Goal: Task Accomplishment & Management: Manage account settings

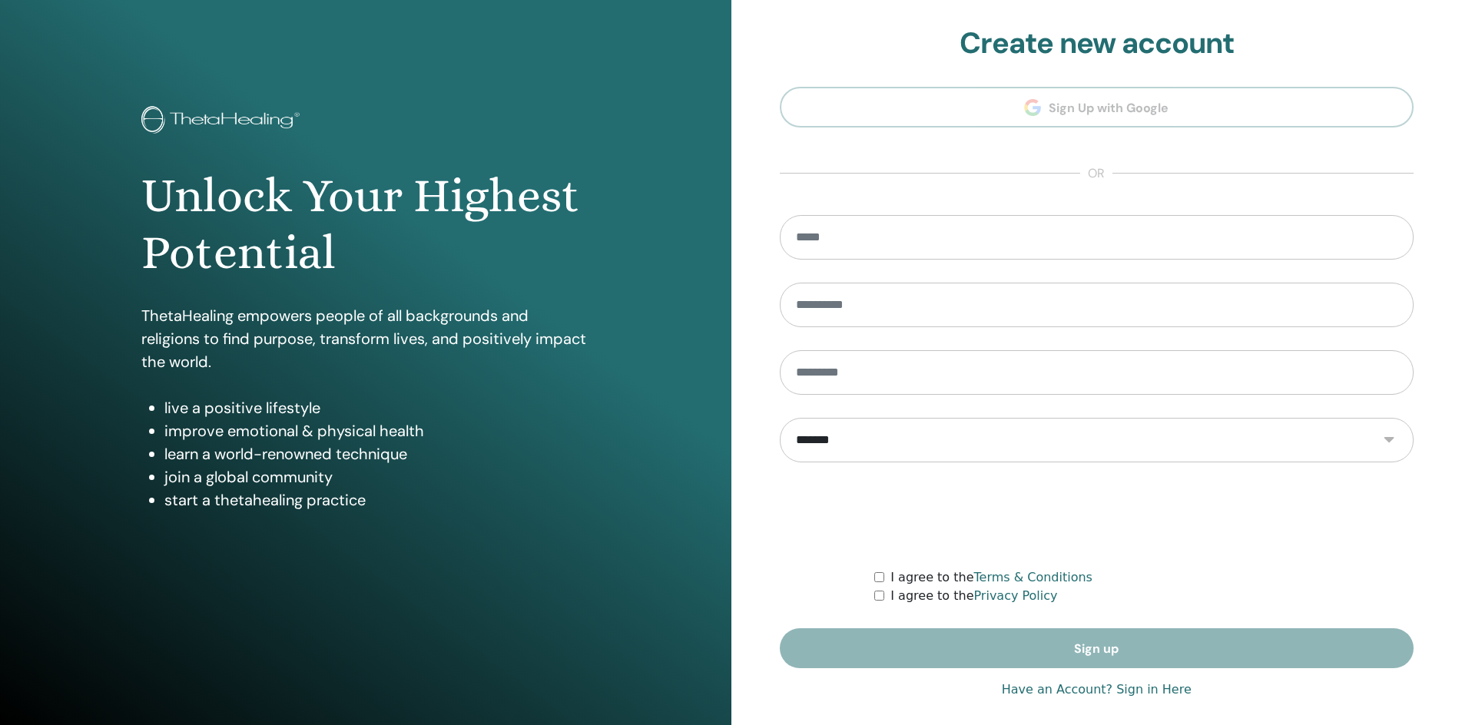
type input "**********"
click at [1056, 689] on link "Have an Account? Sign in Here" at bounding box center [1097, 690] width 190 height 18
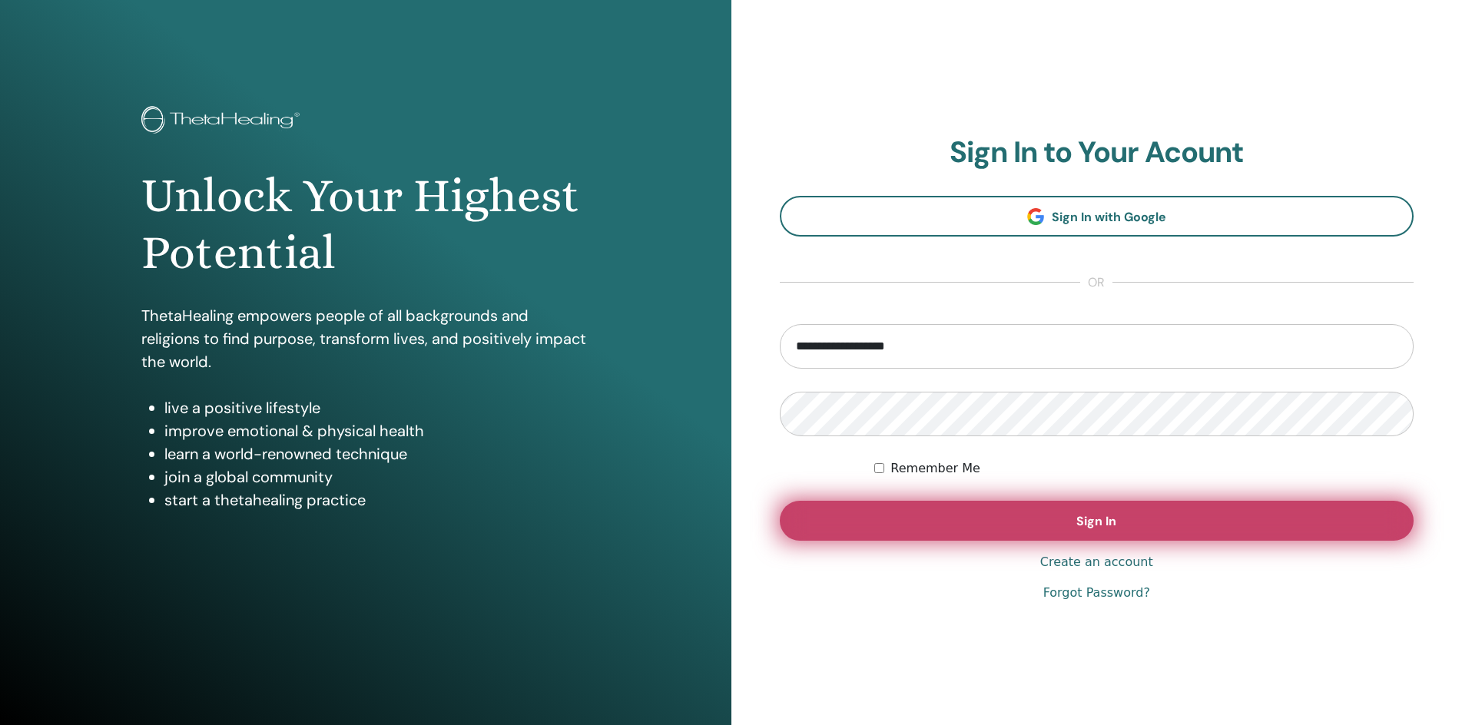
click at [963, 513] on button "Sign In" at bounding box center [1097, 521] width 635 height 40
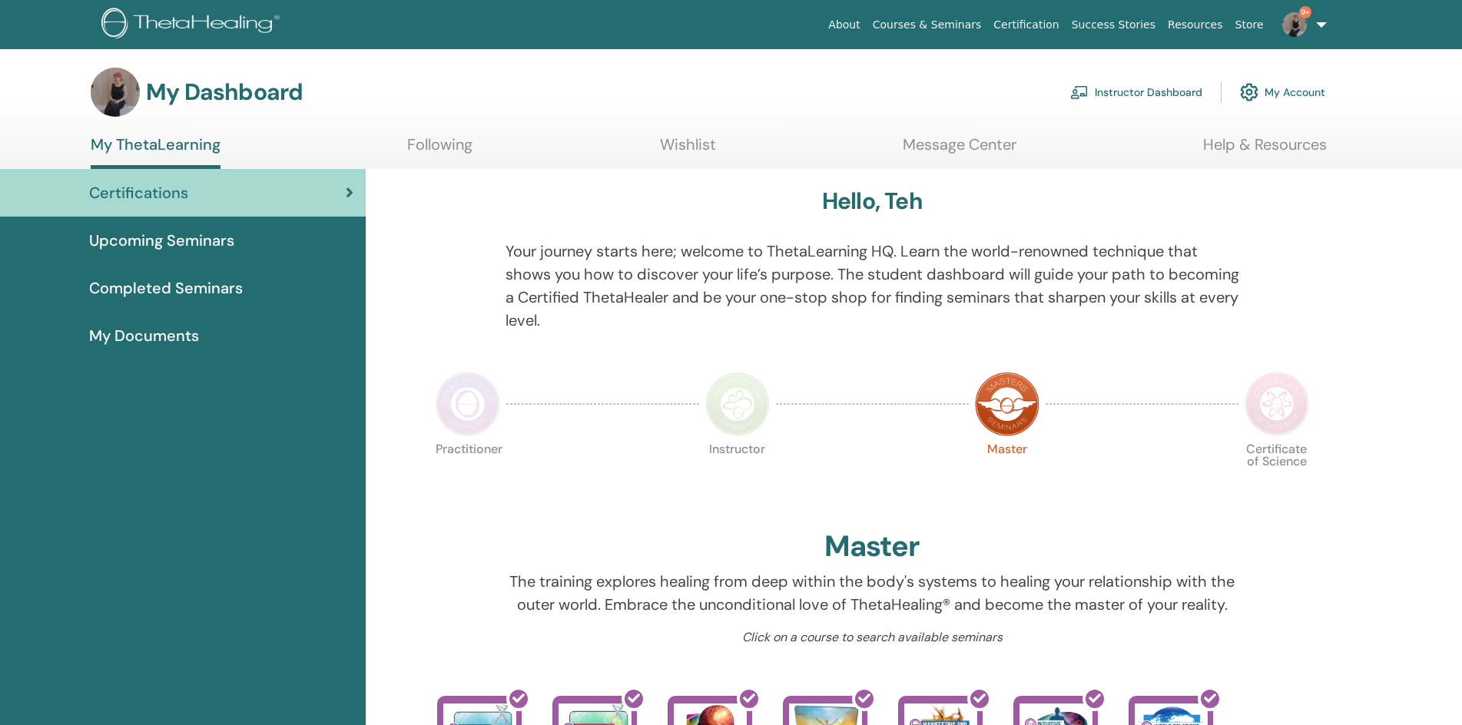
click at [1137, 100] on link "Instructor Dashboard" at bounding box center [1136, 92] width 132 height 34
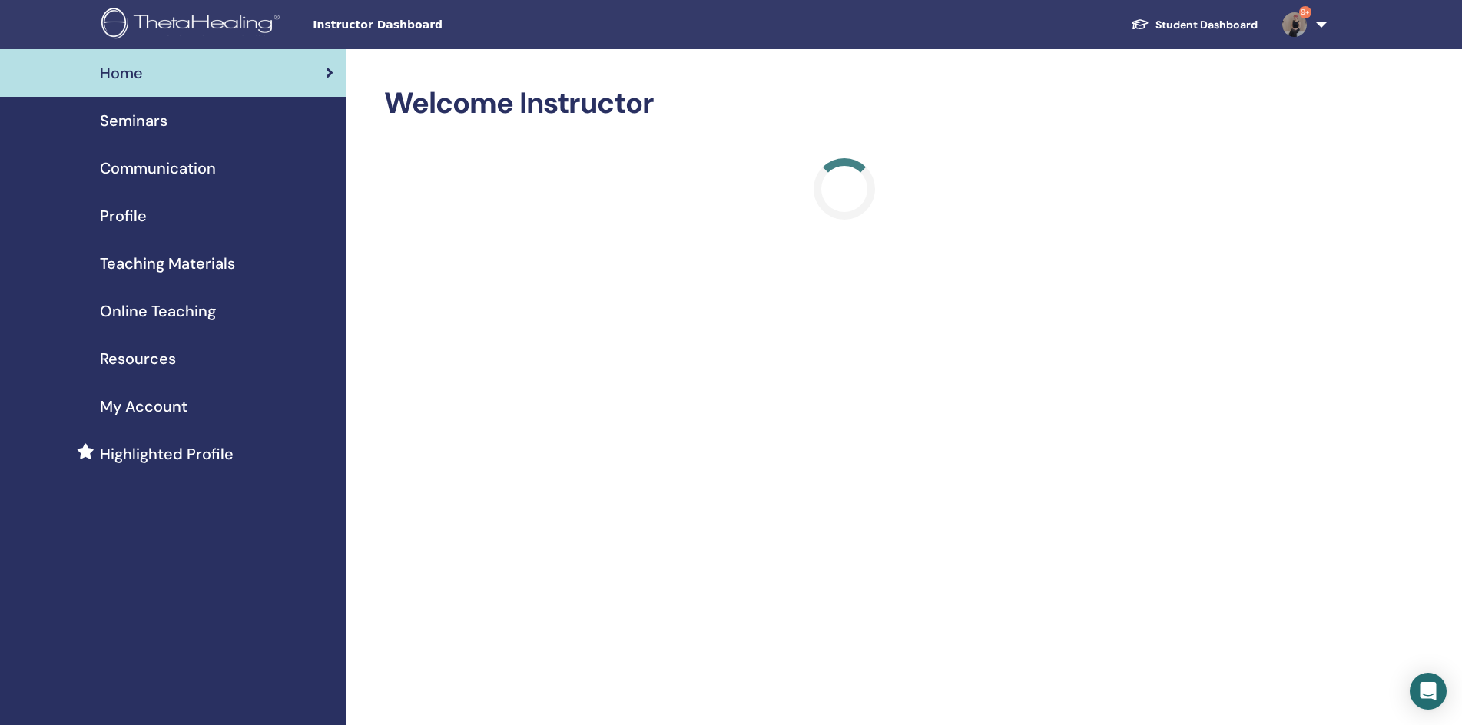
click at [138, 119] on span "Seminars" at bounding box center [134, 120] width 68 height 23
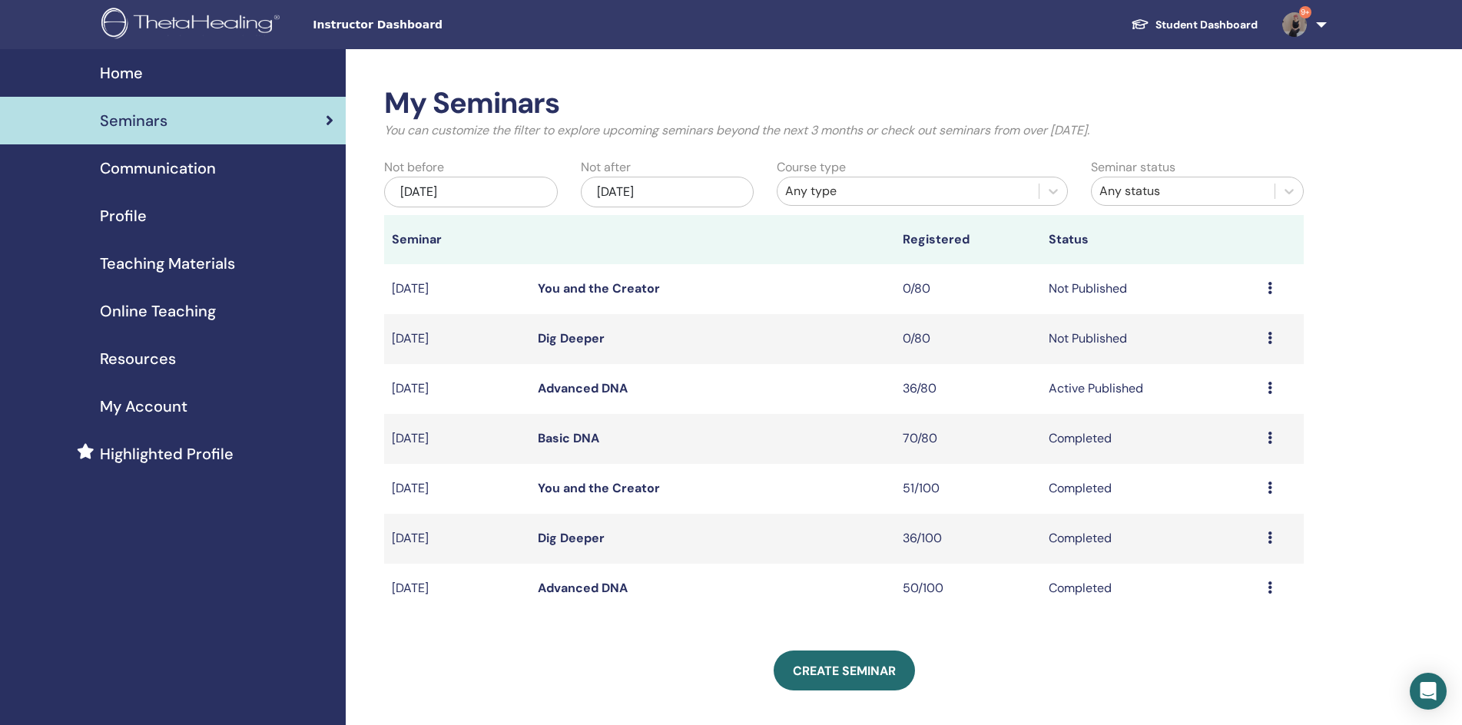
click at [570, 389] on link "Advanced DNA" at bounding box center [583, 388] width 90 height 16
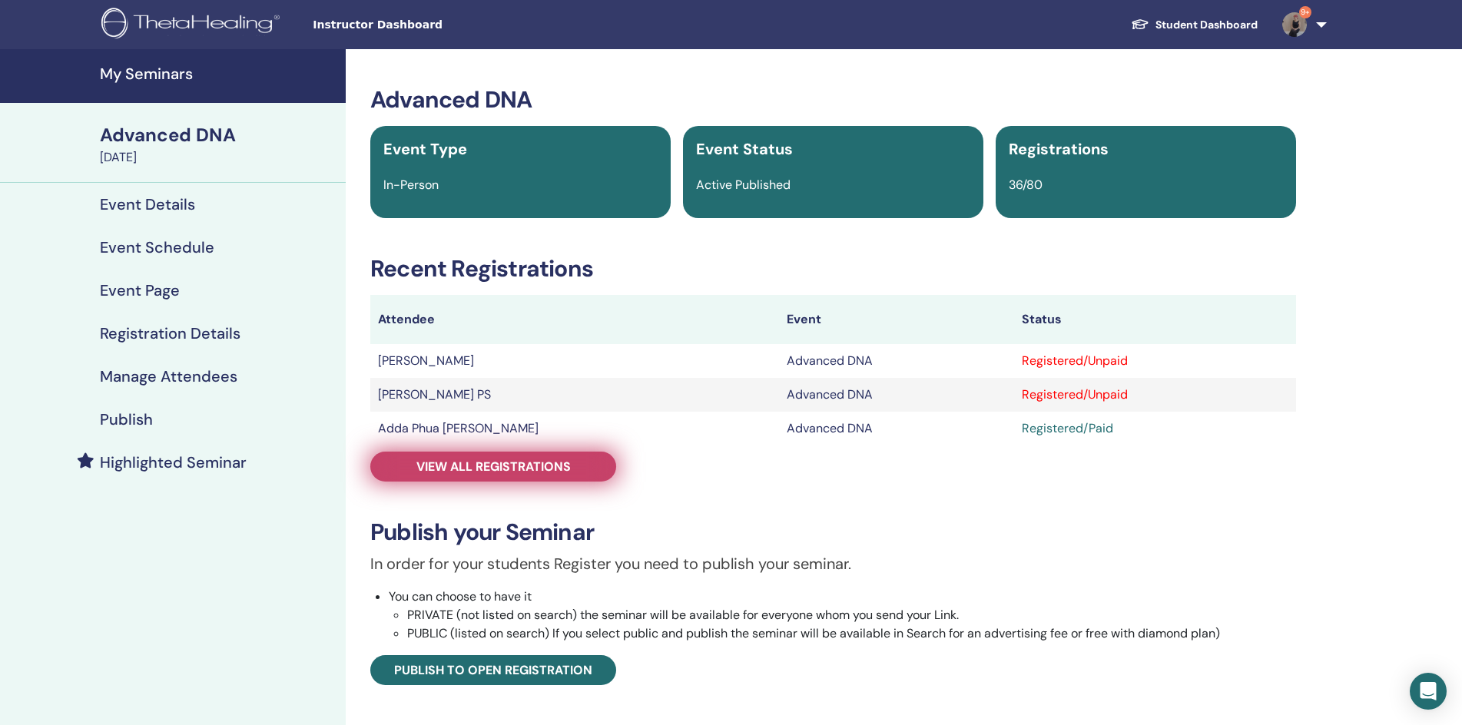
click at [511, 462] on span "View all registrations" at bounding box center [493, 467] width 154 height 16
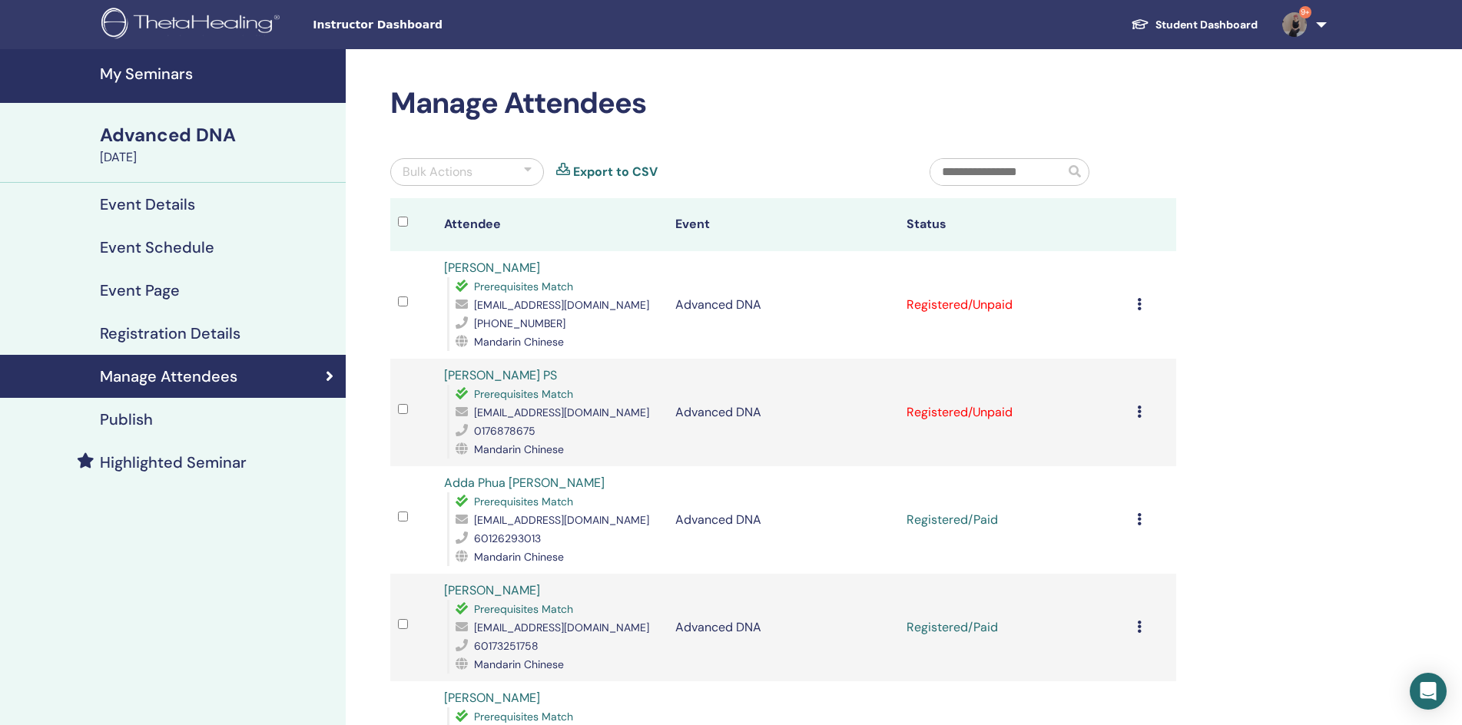
click at [500, 170] on div "Bulk Actions" at bounding box center [467, 172] width 154 height 28
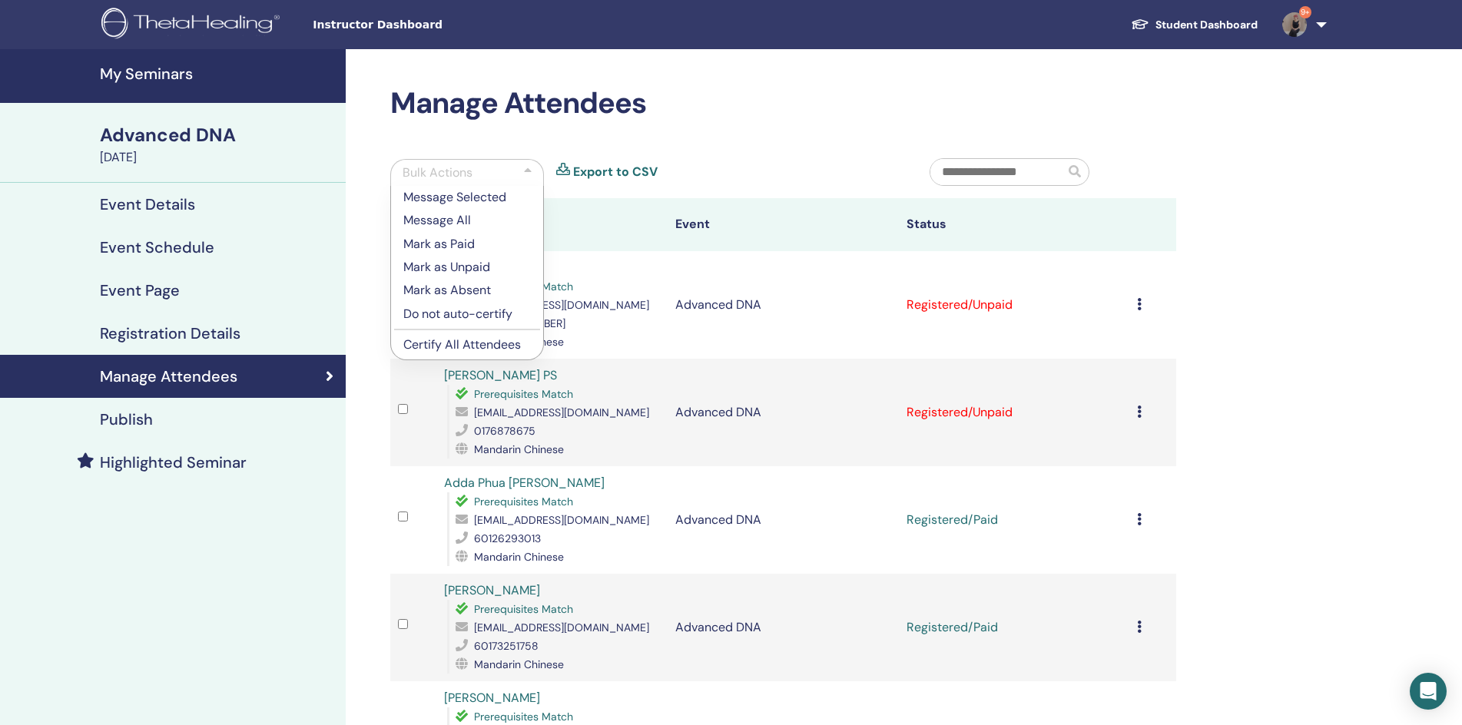
click at [469, 240] on p "Mark as Paid" at bounding box center [467, 244] width 128 height 18
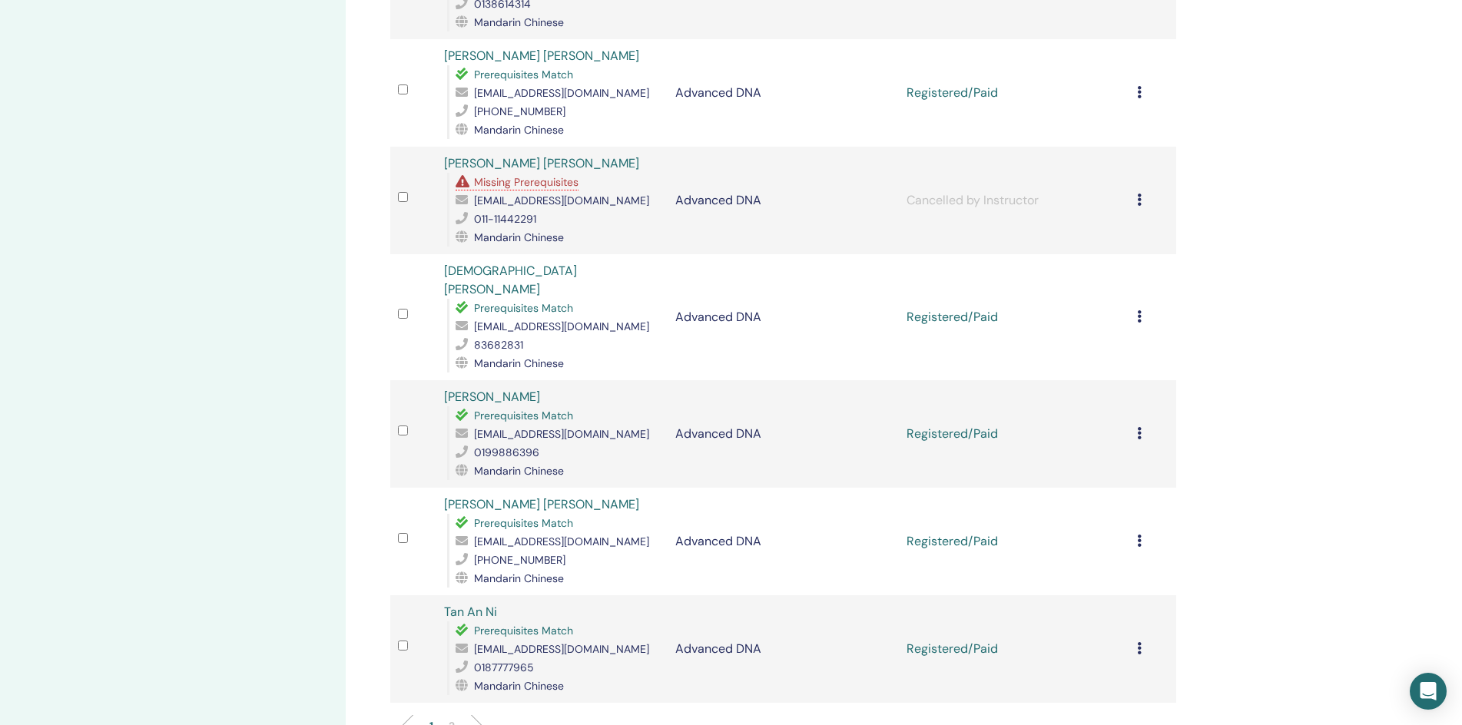
scroll to position [1690, 0]
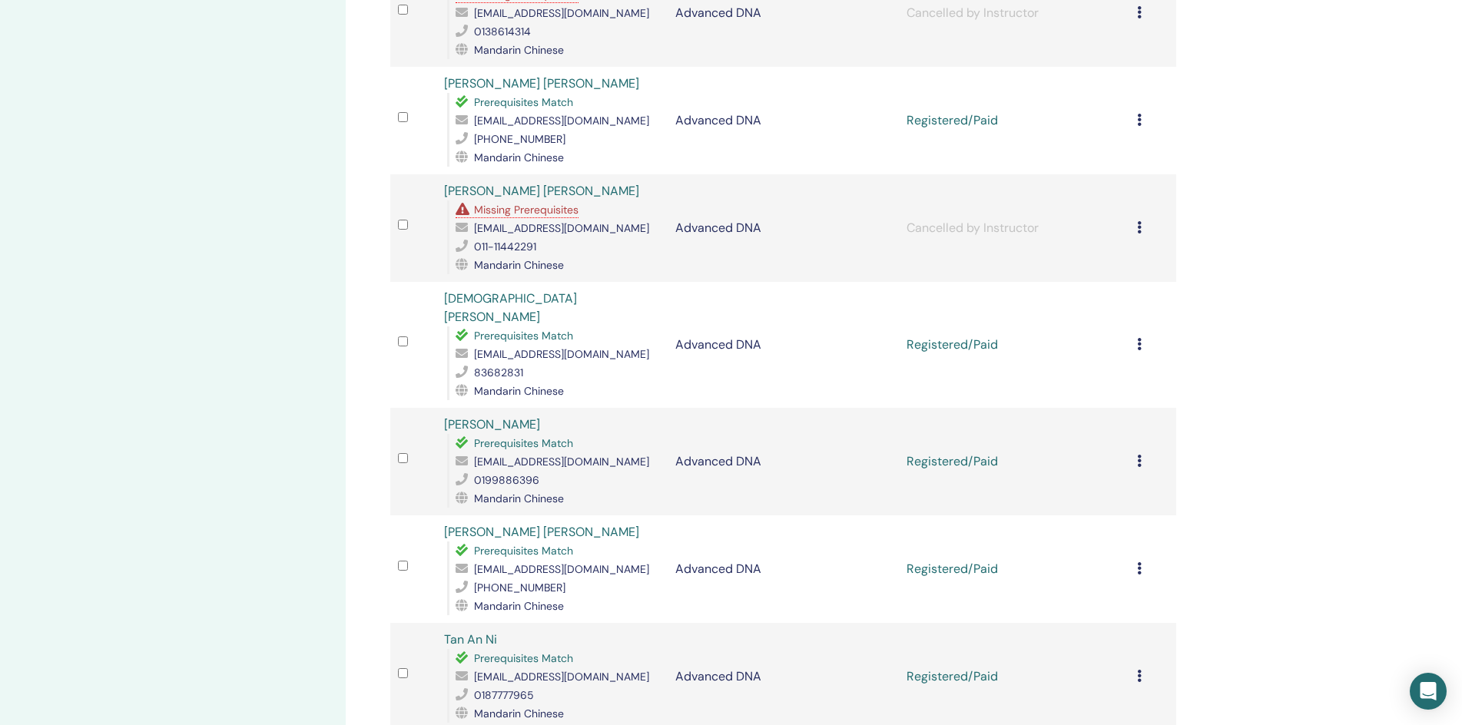
click at [632, 434] on div "Prerequisites Match" at bounding box center [558, 443] width 204 height 18
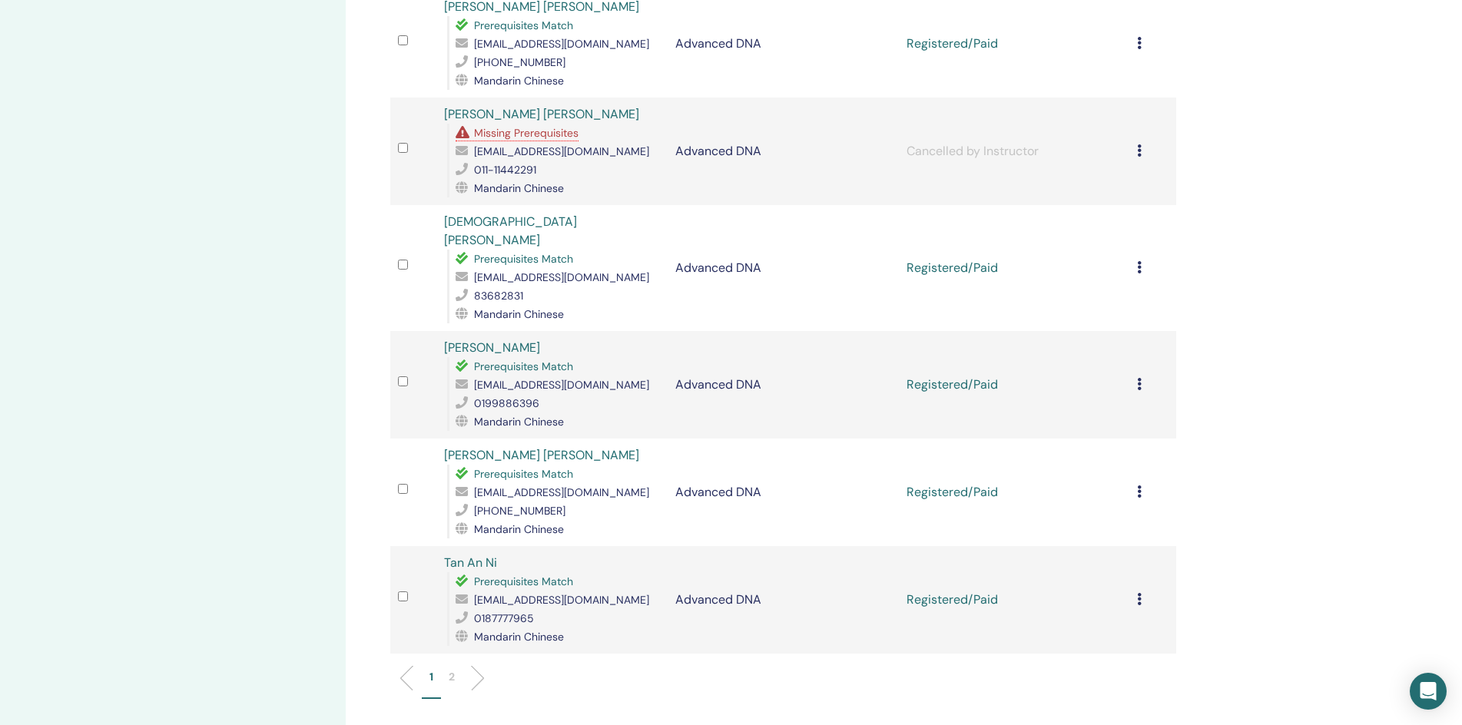
click at [648, 357] on div "Prerequisites Match" at bounding box center [558, 366] width 204 height 18
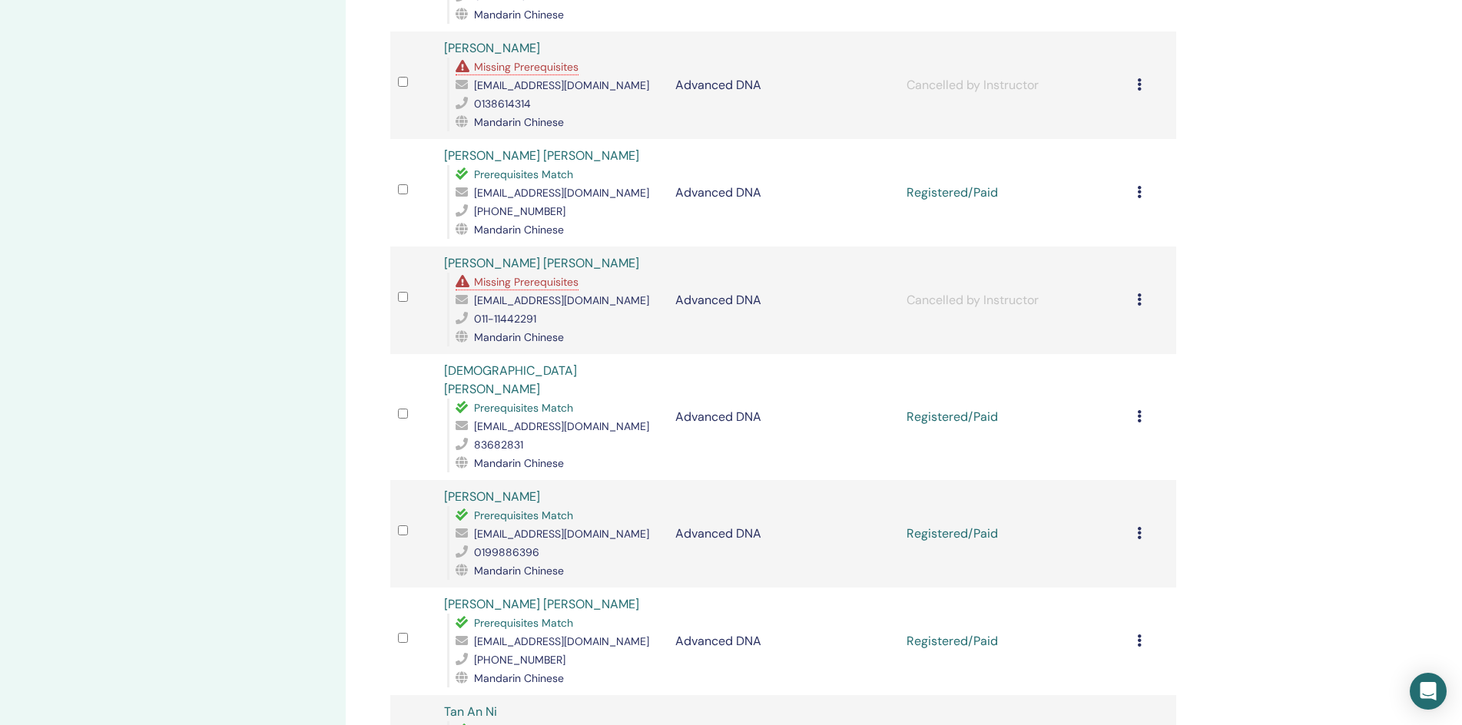
scroll to position [1613, 0]
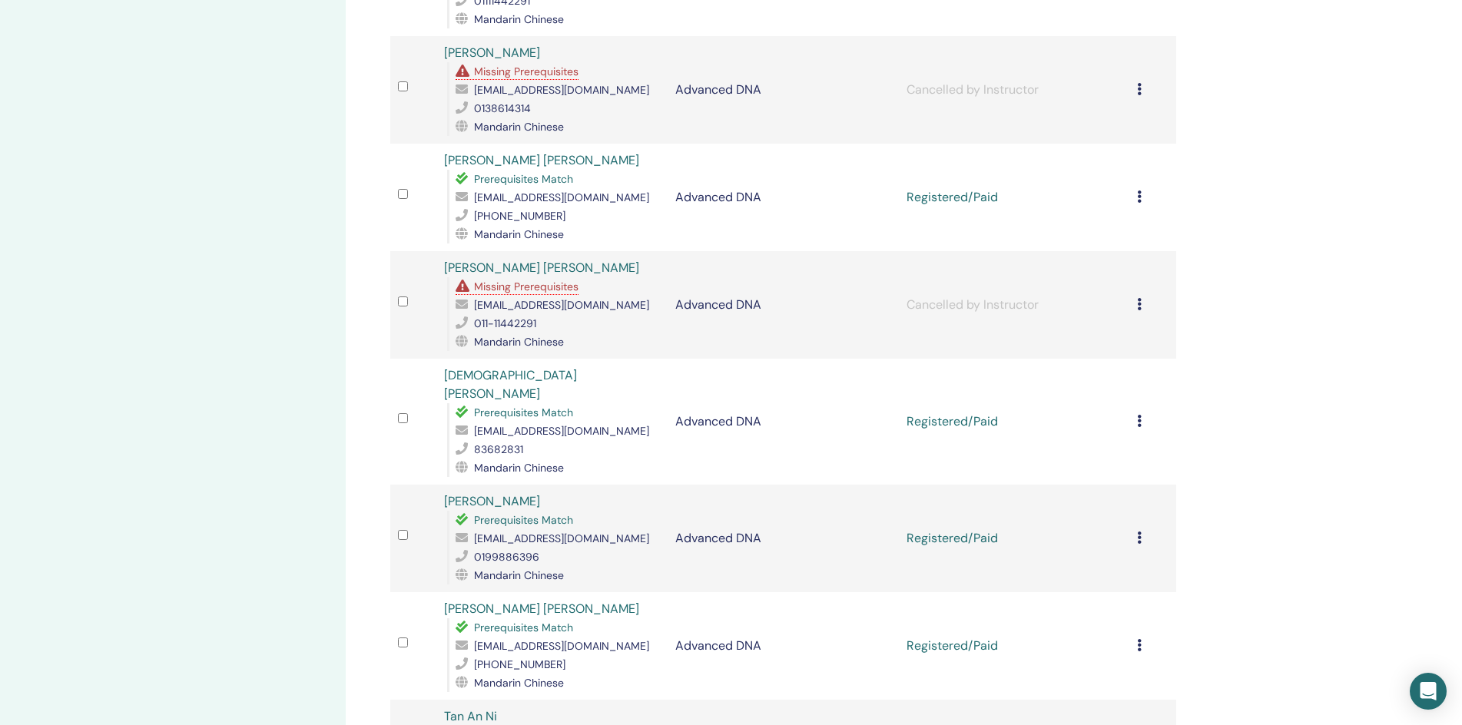
click at [1140, 415] on icon at bounding box center [1139, 421] width 5 height 12
click at [1112, 571] on link "Download Certificate" at bounding box center [1120, 571] width 119 height 16
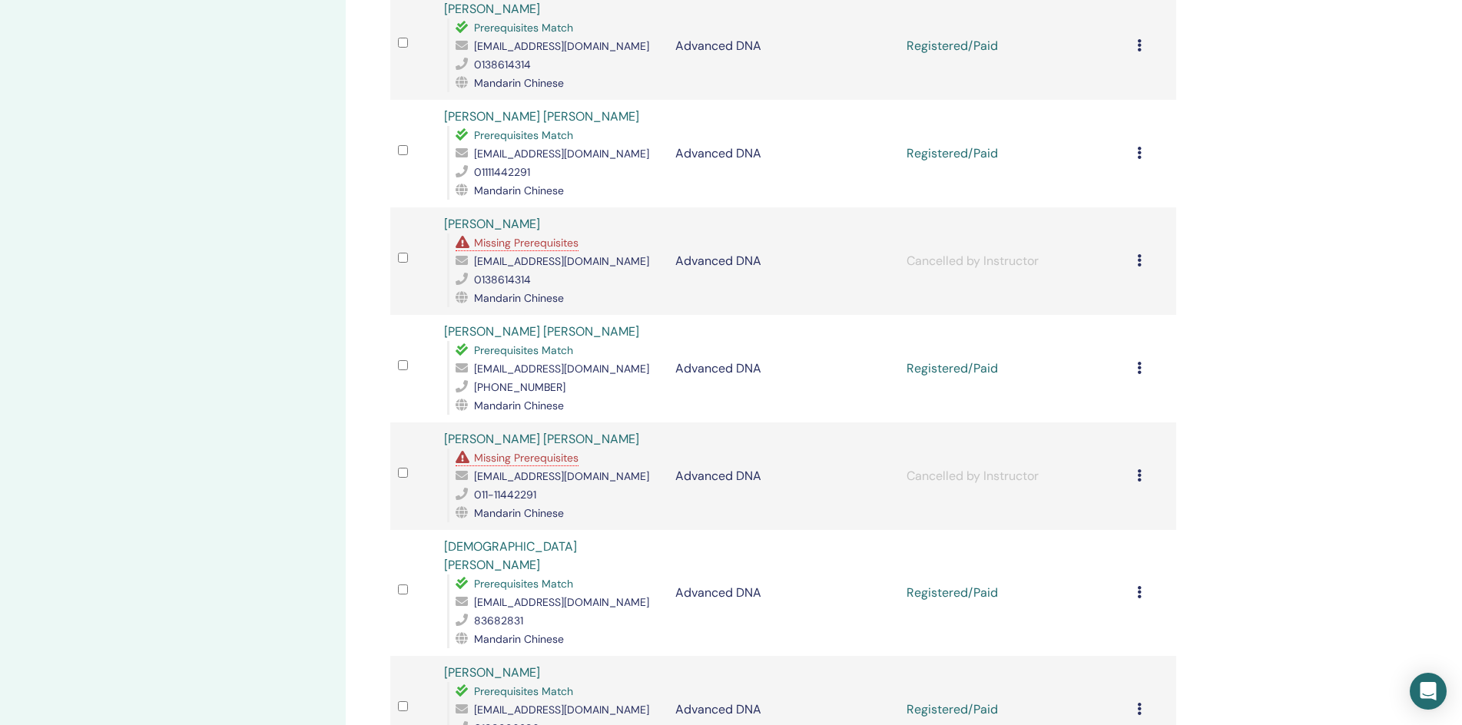
scroll to position [1383, 0]
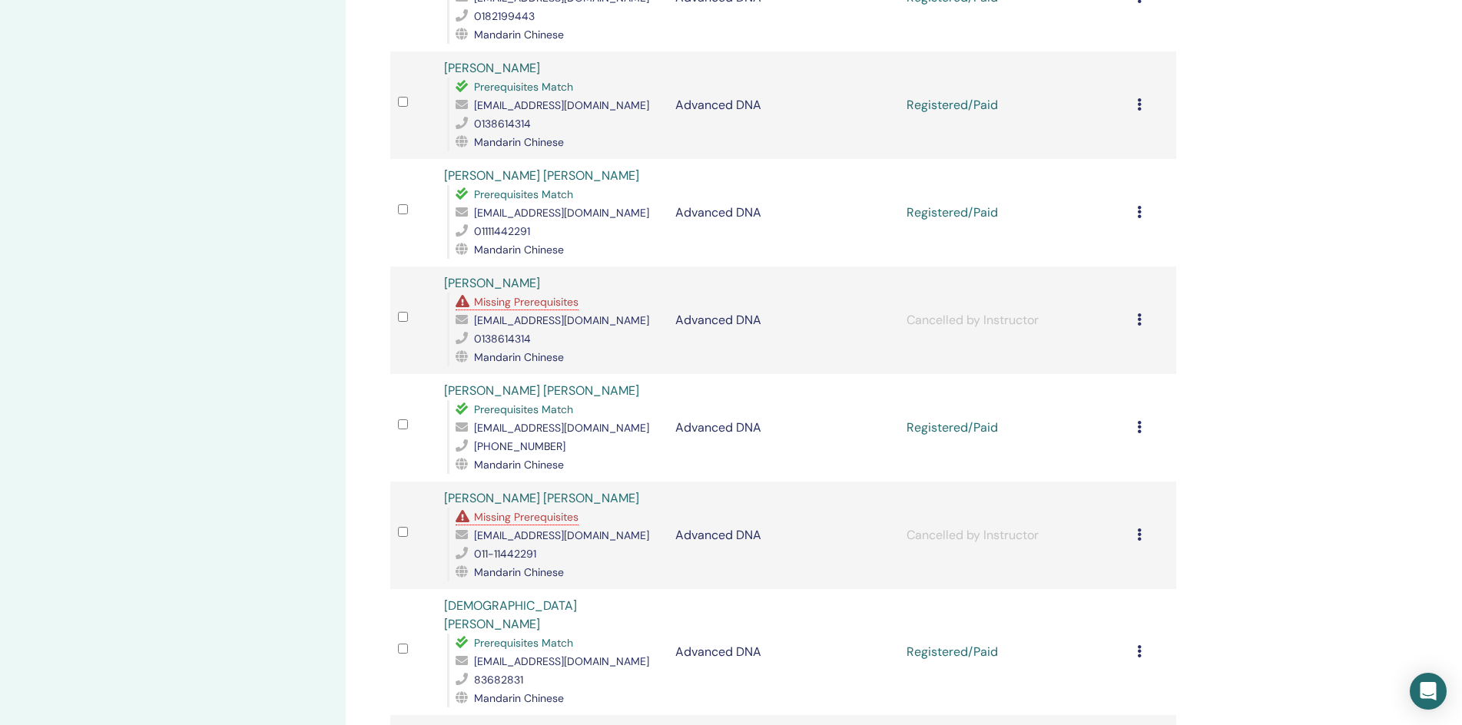
click at [1140, 429] on icon at bounding box center [1139, 427] width 5 height 12
click at [1091, 588] on link "Download Certificate" at bounding box center [1120, 589] width 119 height 16
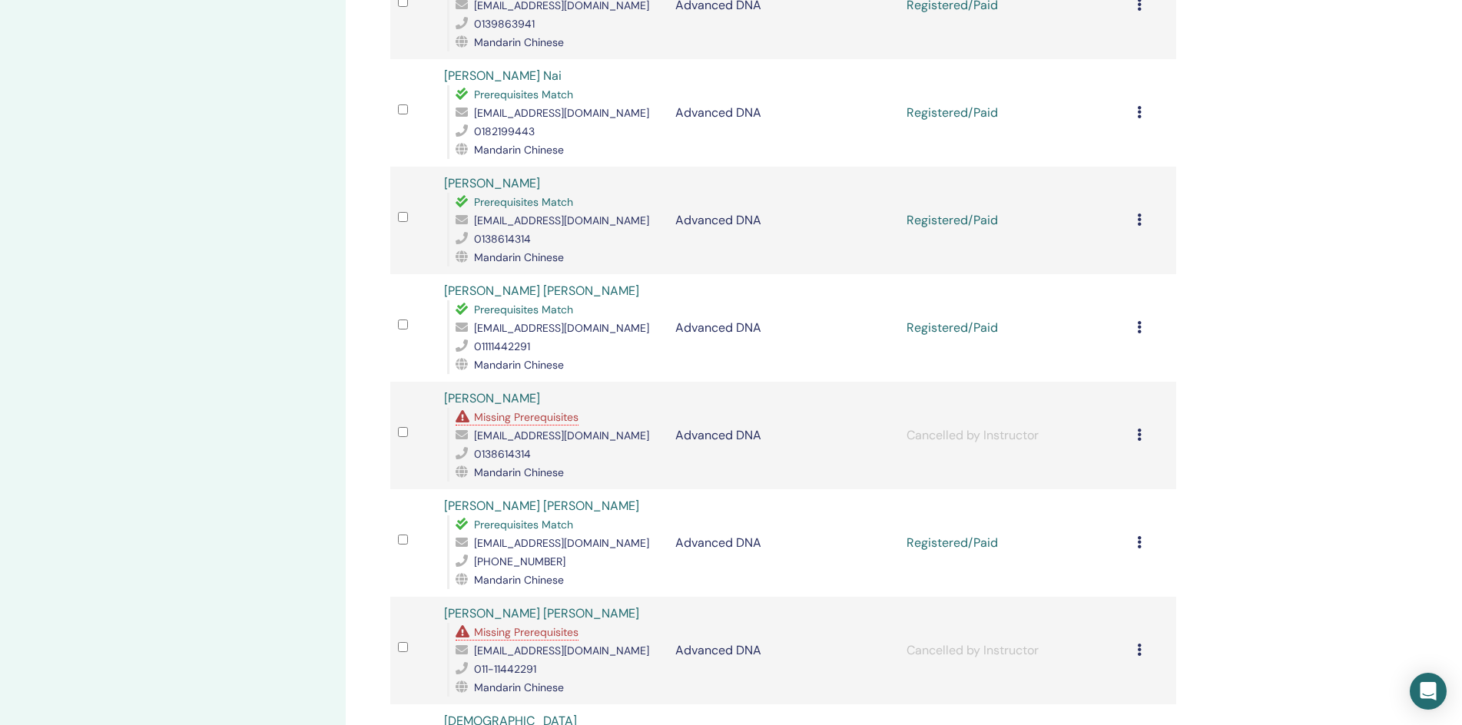
scroll to position [1229, 0]
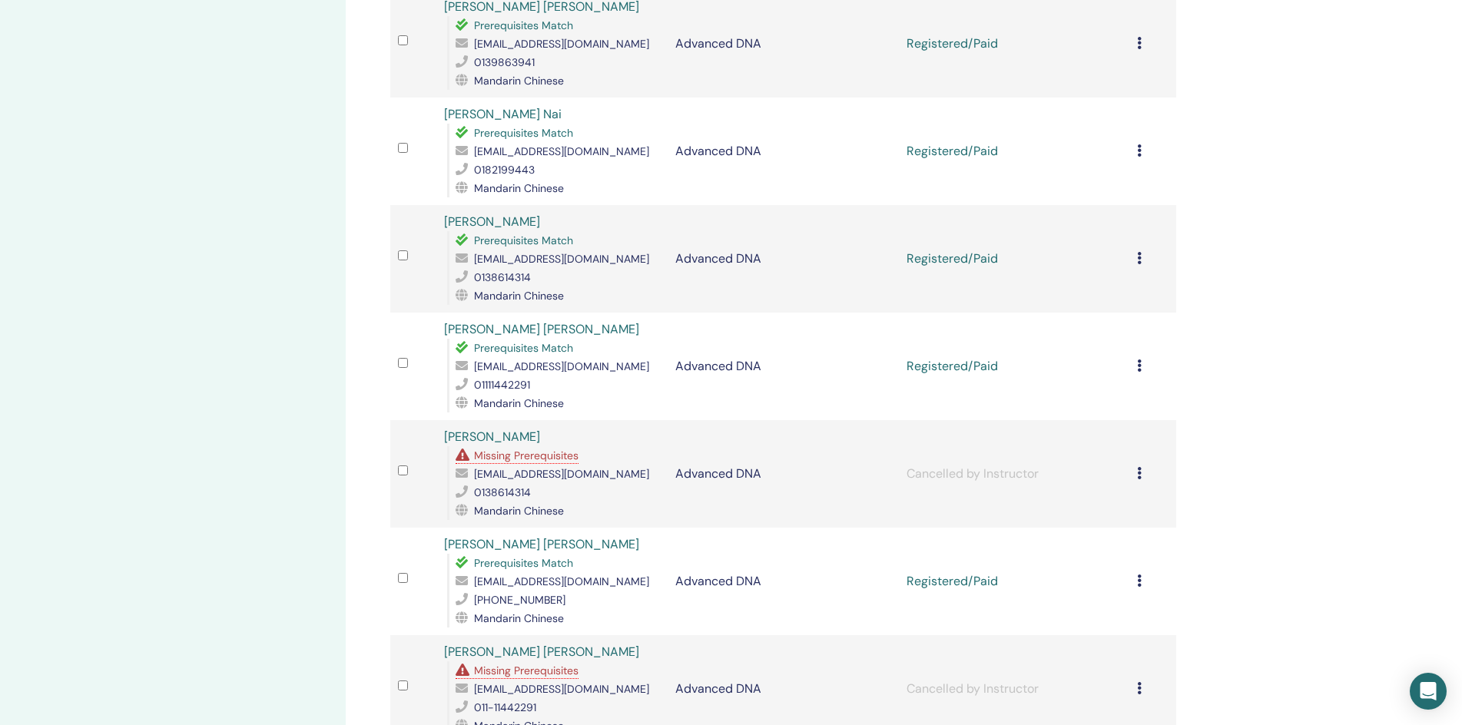
click at [1098, 458] on td "Cancelled by Instructor" at bounding box center [1014, 474] width 231 height 108
click at [1142, 367] on icon at bounding box center [1139, 366] width 5 height 12
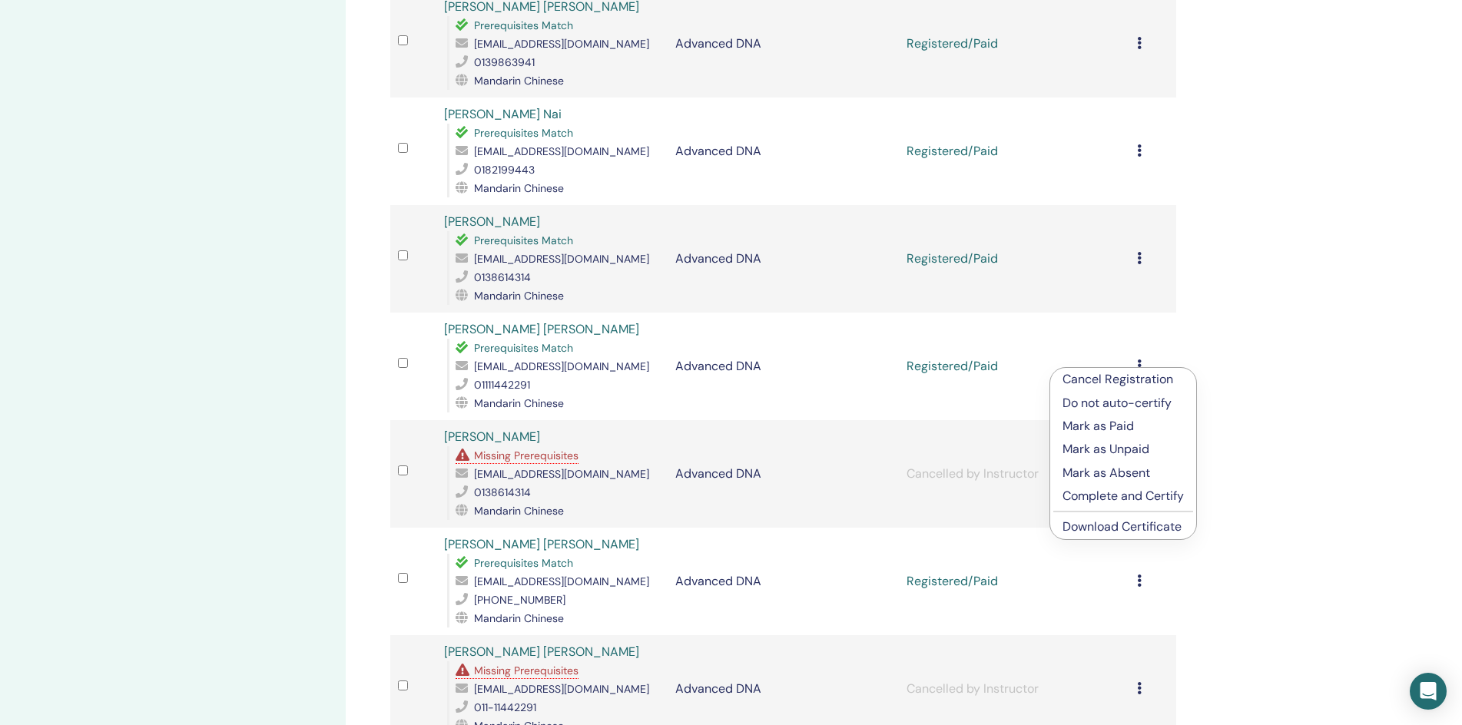
click at [1116, 522] on link "Download Certificate" at bounding box center [1121, 527] width 119 height 16
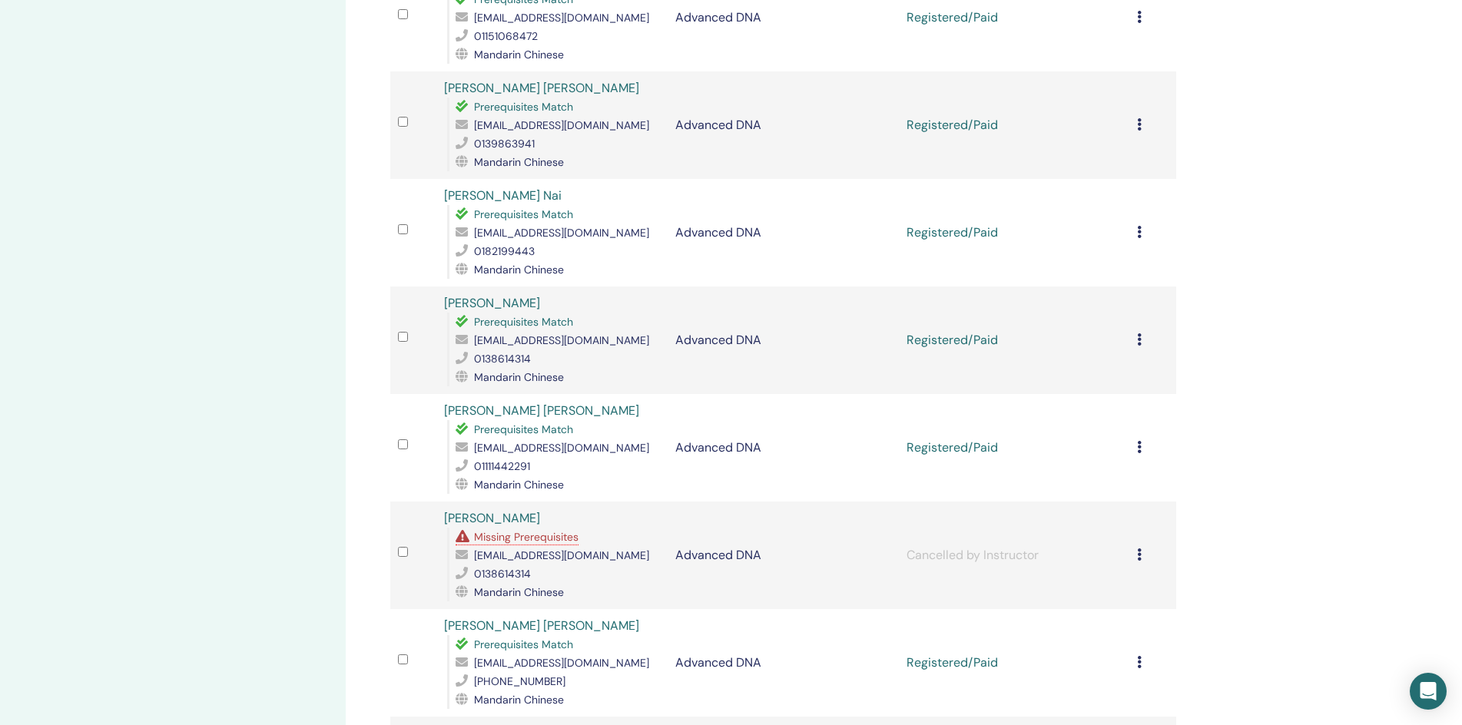
scroll to position [1075, 0]
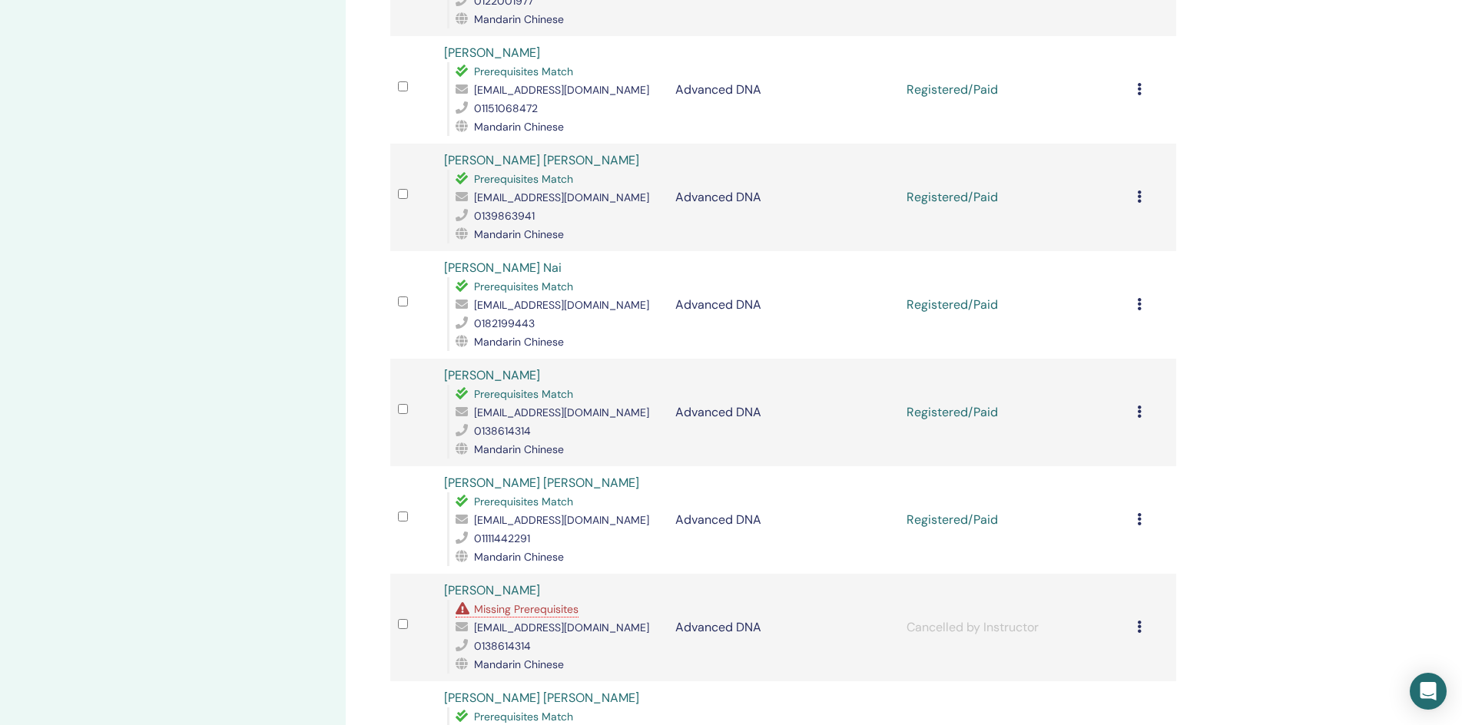
click at [1141, 411] on icon at bounding box center [1139, 412] width 5 height 12
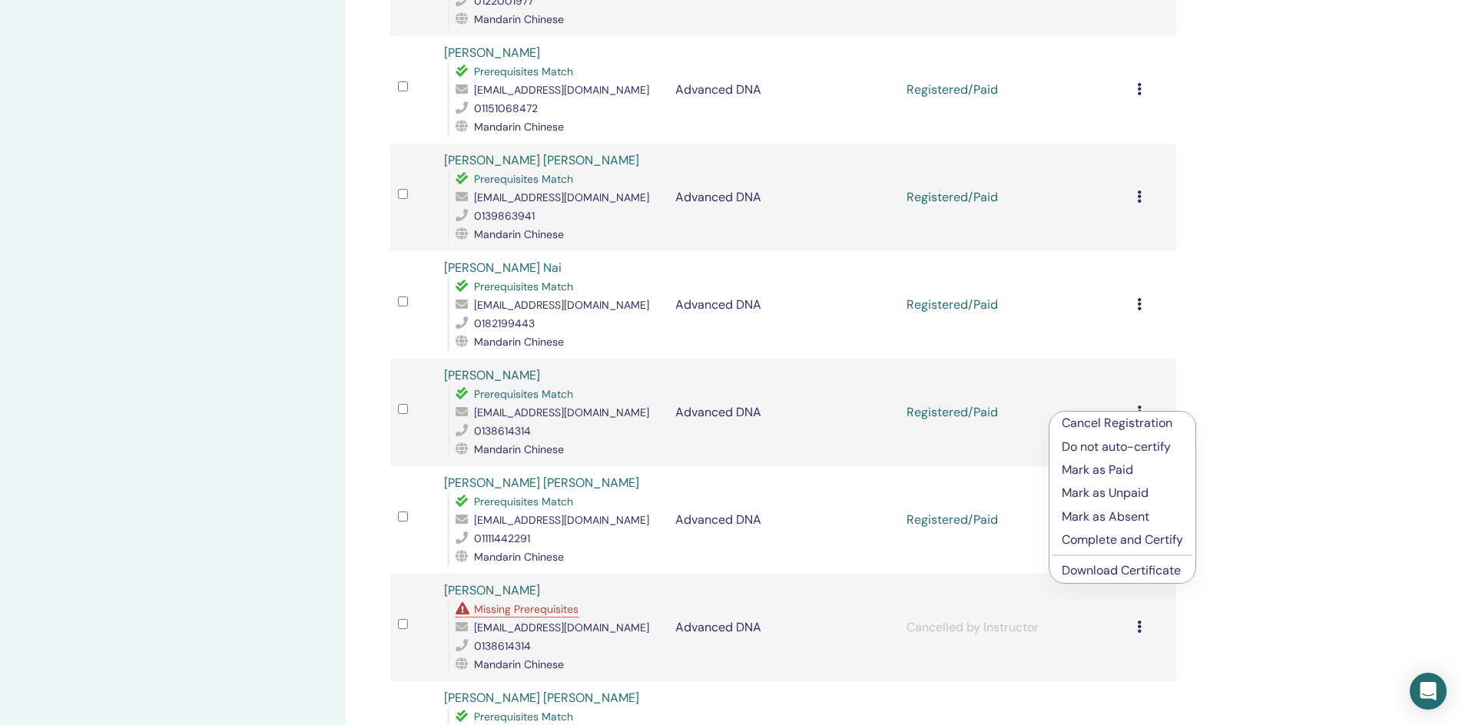
click at [1125, 572] on link "Download Certificate" at bounding box center [1121, 570] width 119 height 16
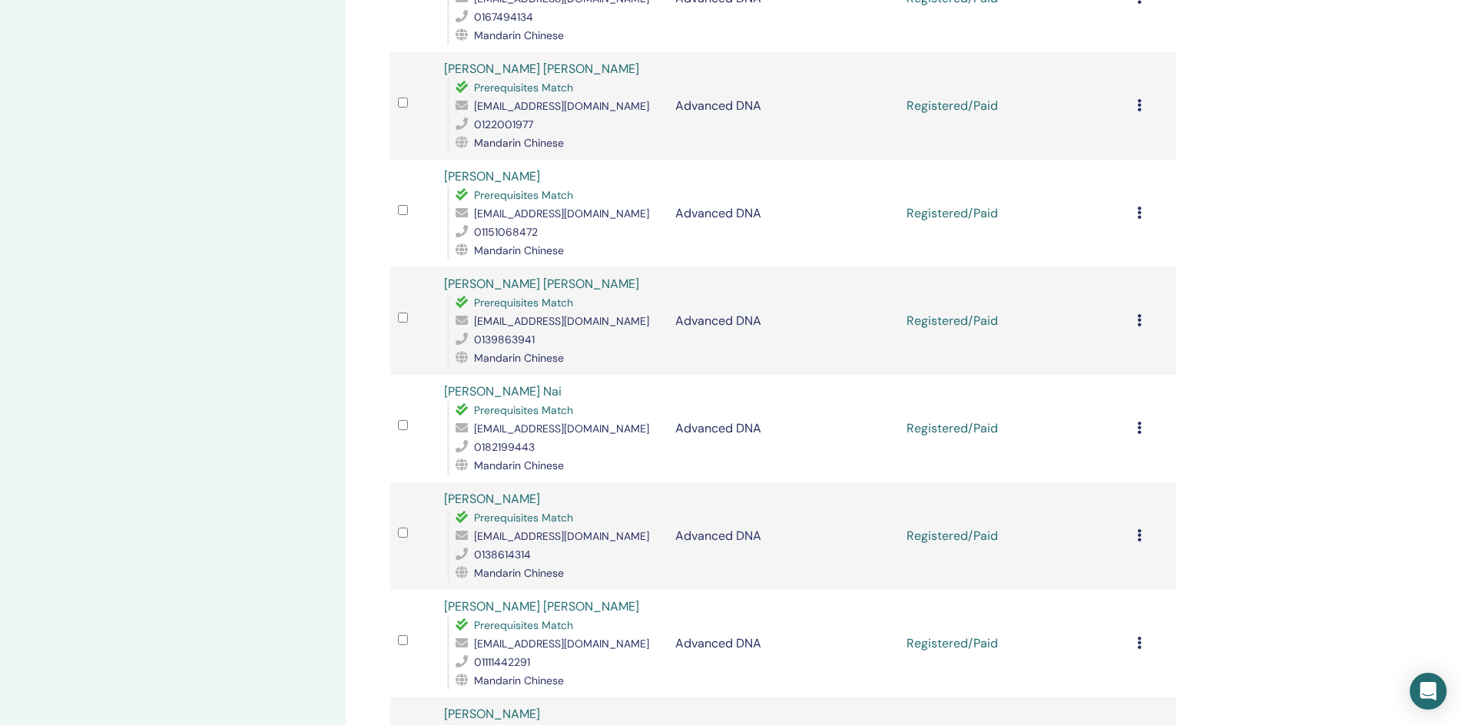
scroll to position [922, 0]
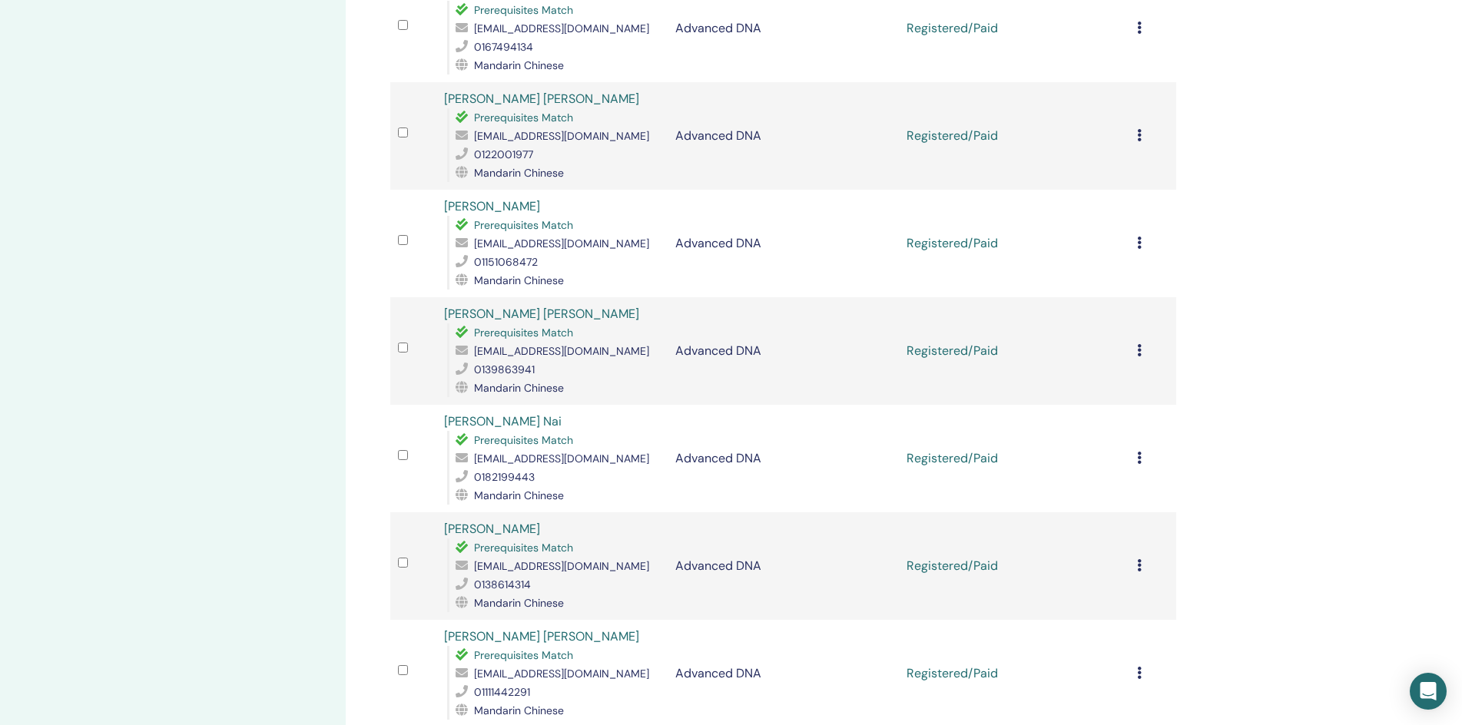
click at [1138, 458] on icon at bounding box center [1139, 458] width 5 height 12
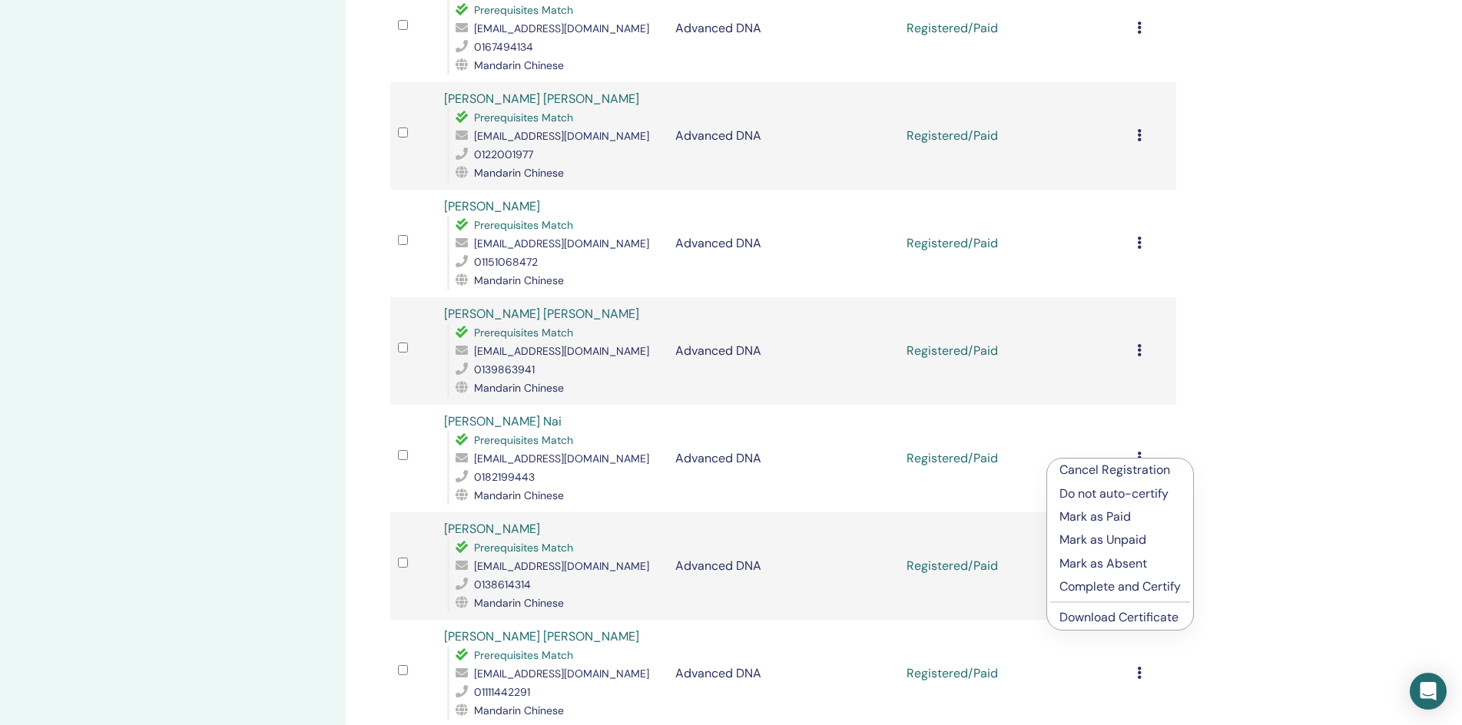
click at [1140, 614] on link "Download Certificate" at bounding box center [1118, 617] width 119 height 16
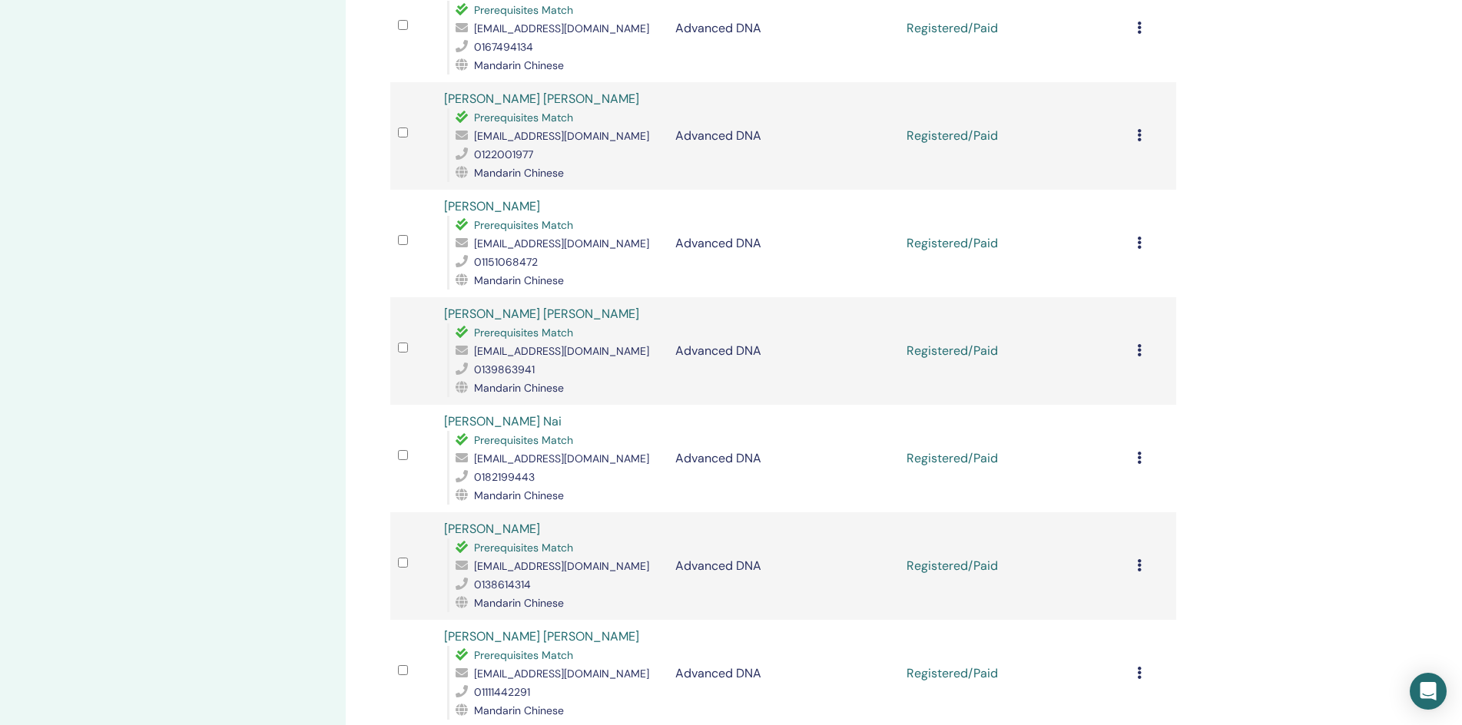
scroll to position [845, 0]
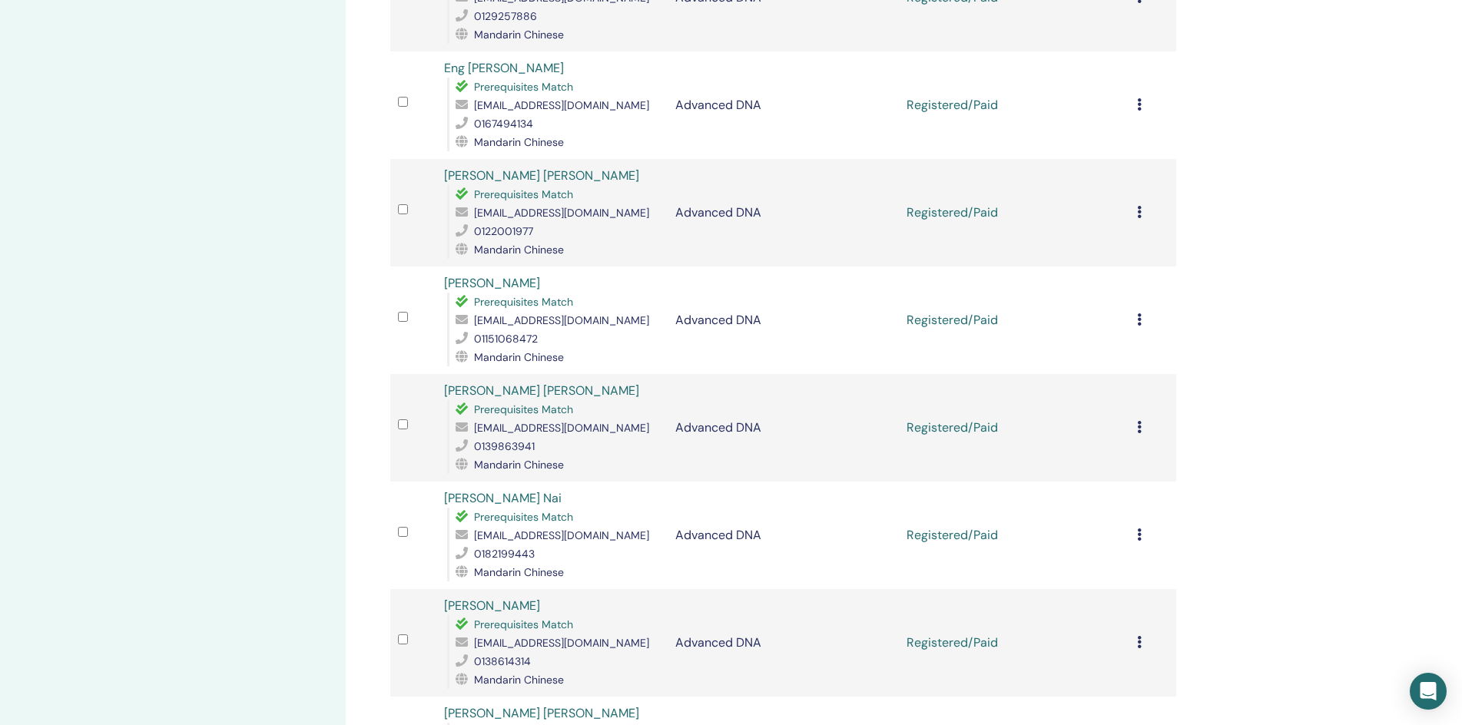
click at [1140, 426] on icon at bounding box center [1139, 427] width 5 height 12
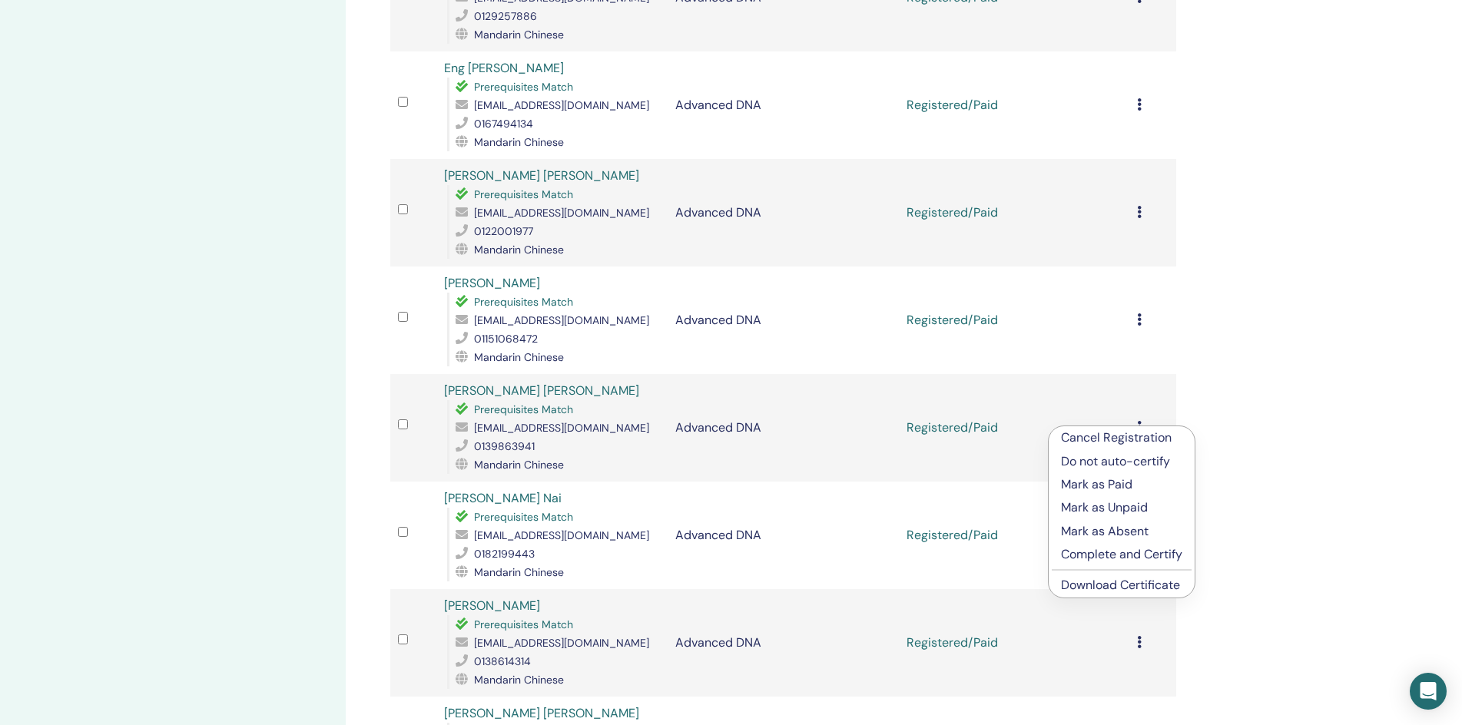
click at [1119, 586] on link "Download Certificate" at bounding box center [1120, 585] width 119 height 16
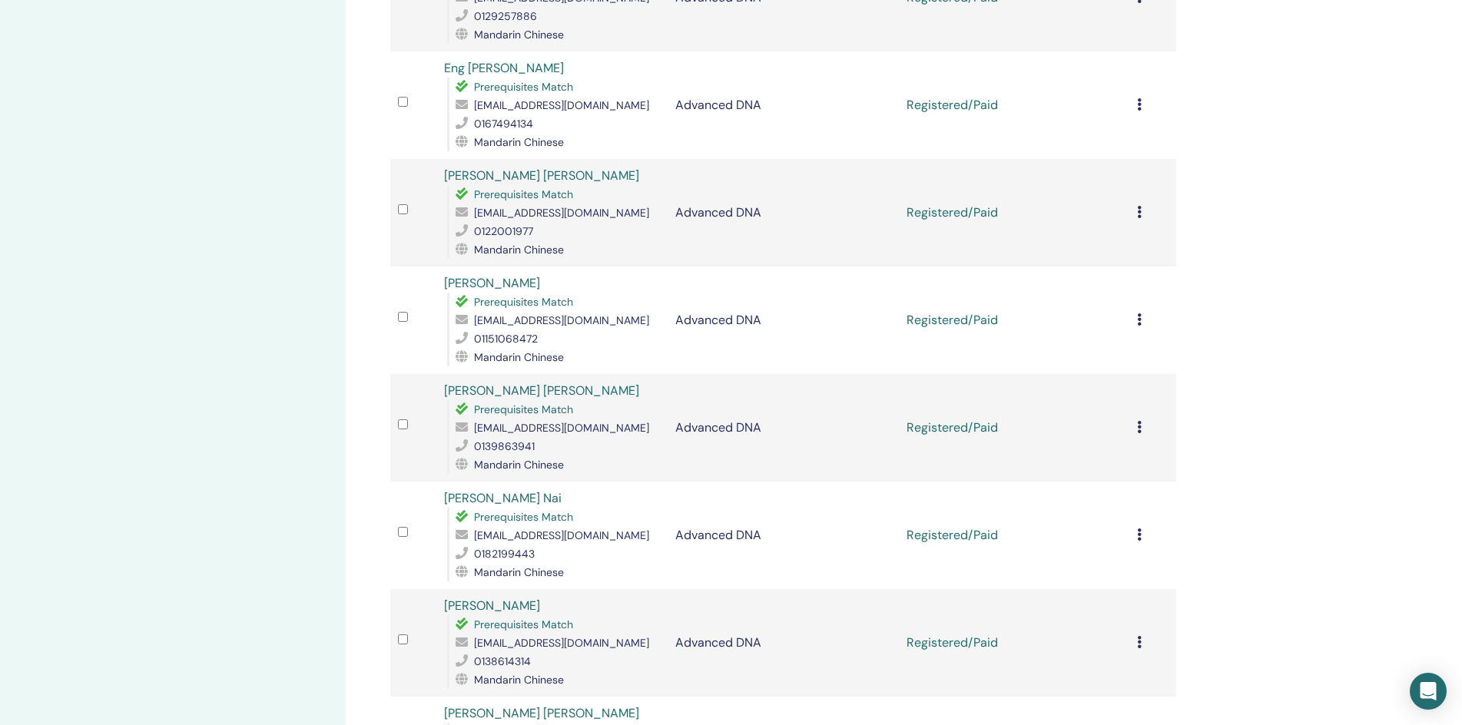
scroll to position [768, 0]
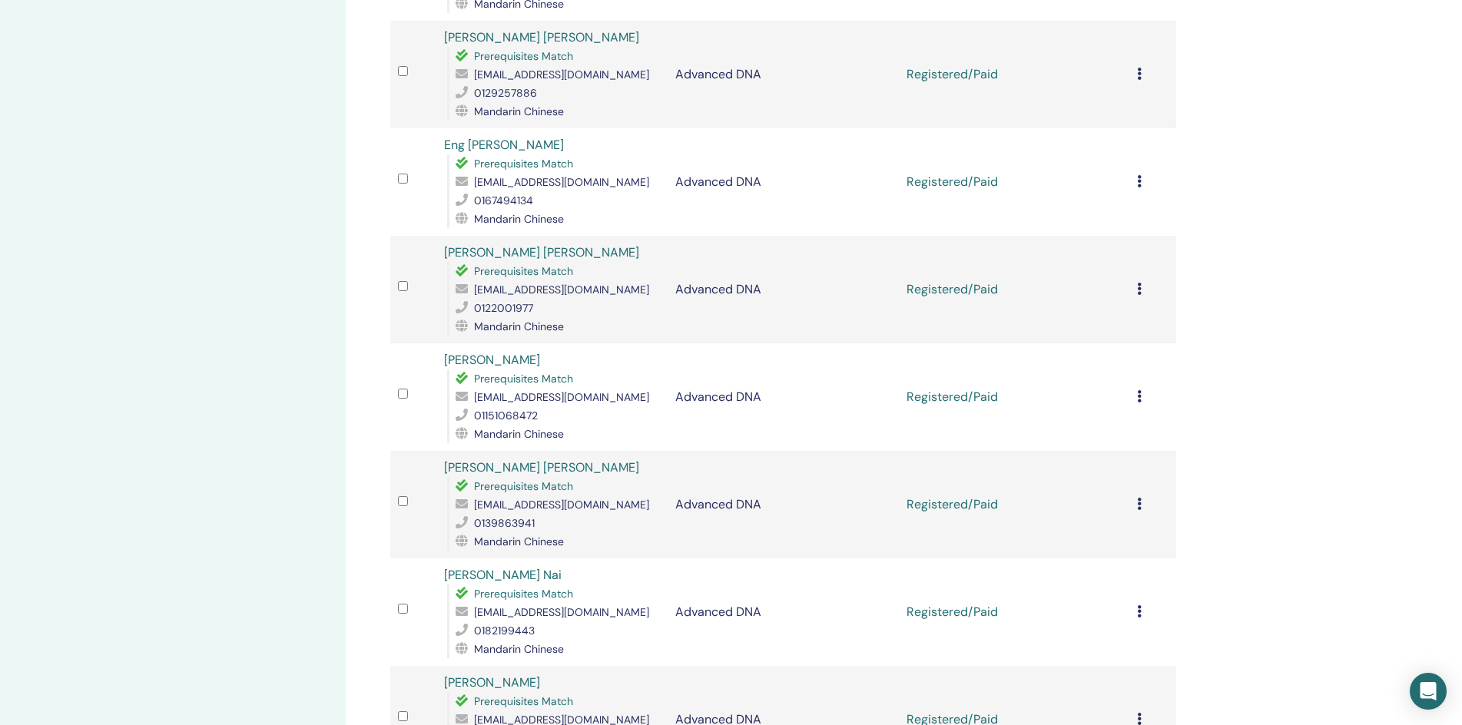
click at [1140, 396] on icon at bounding box center [1139, 396] width 5 height 12
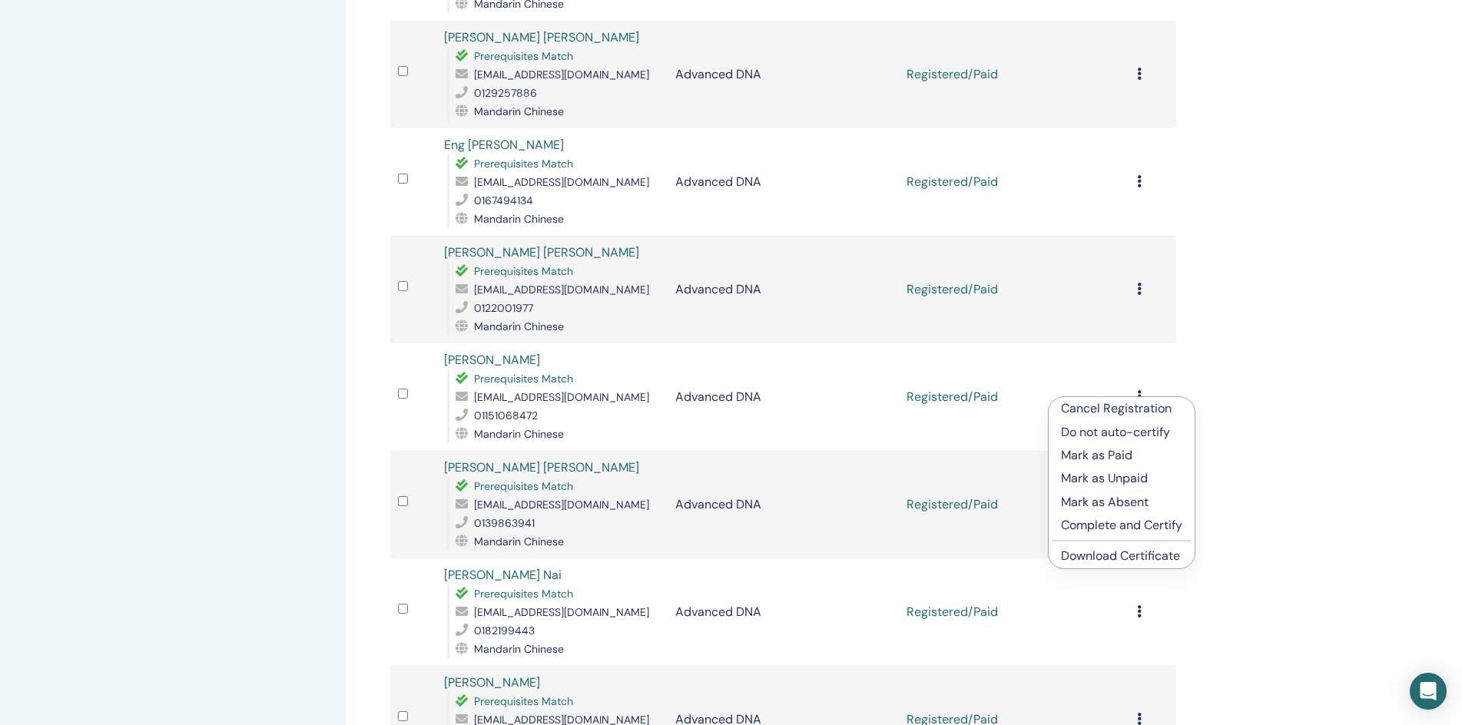
click at [1120, 552] on link "Download Certificate" at bounding box center [1120, 556] width 119 height 16
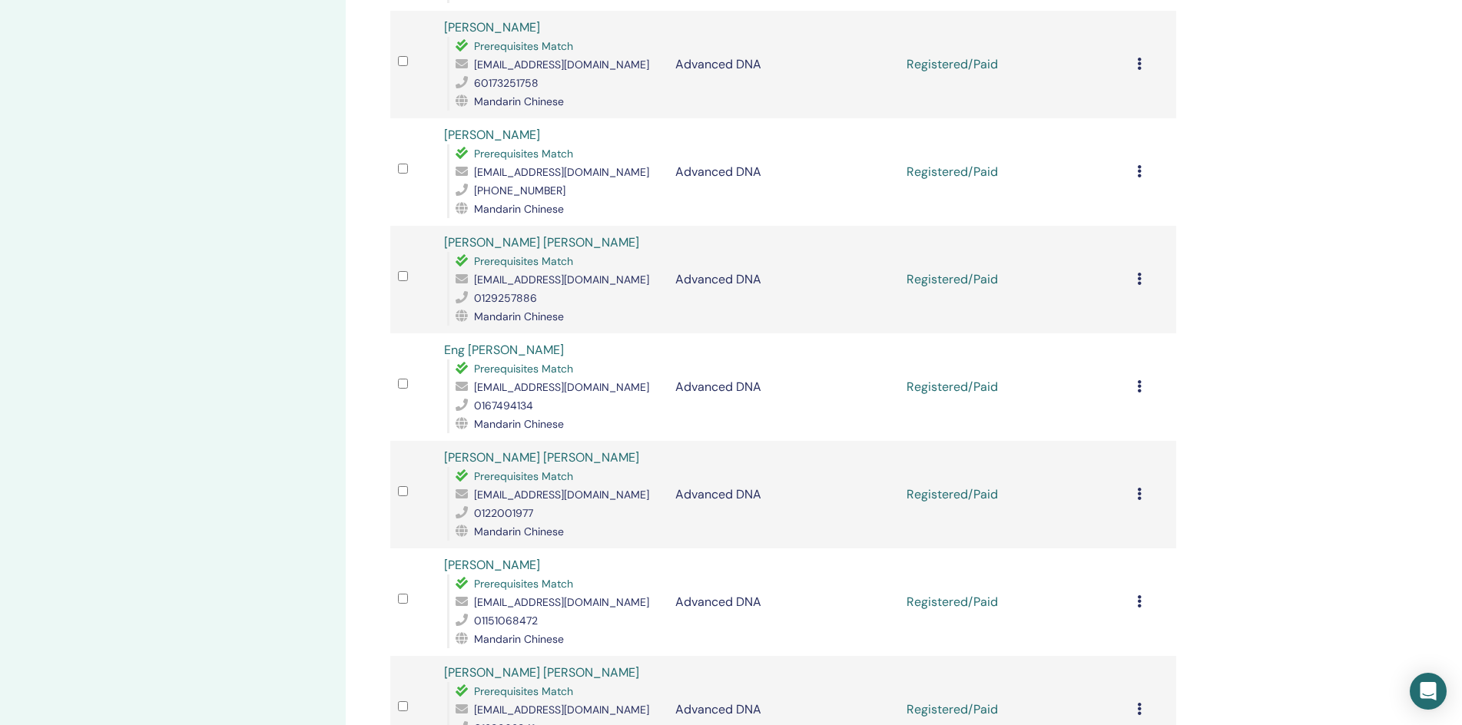
scroll to position [538, 0]
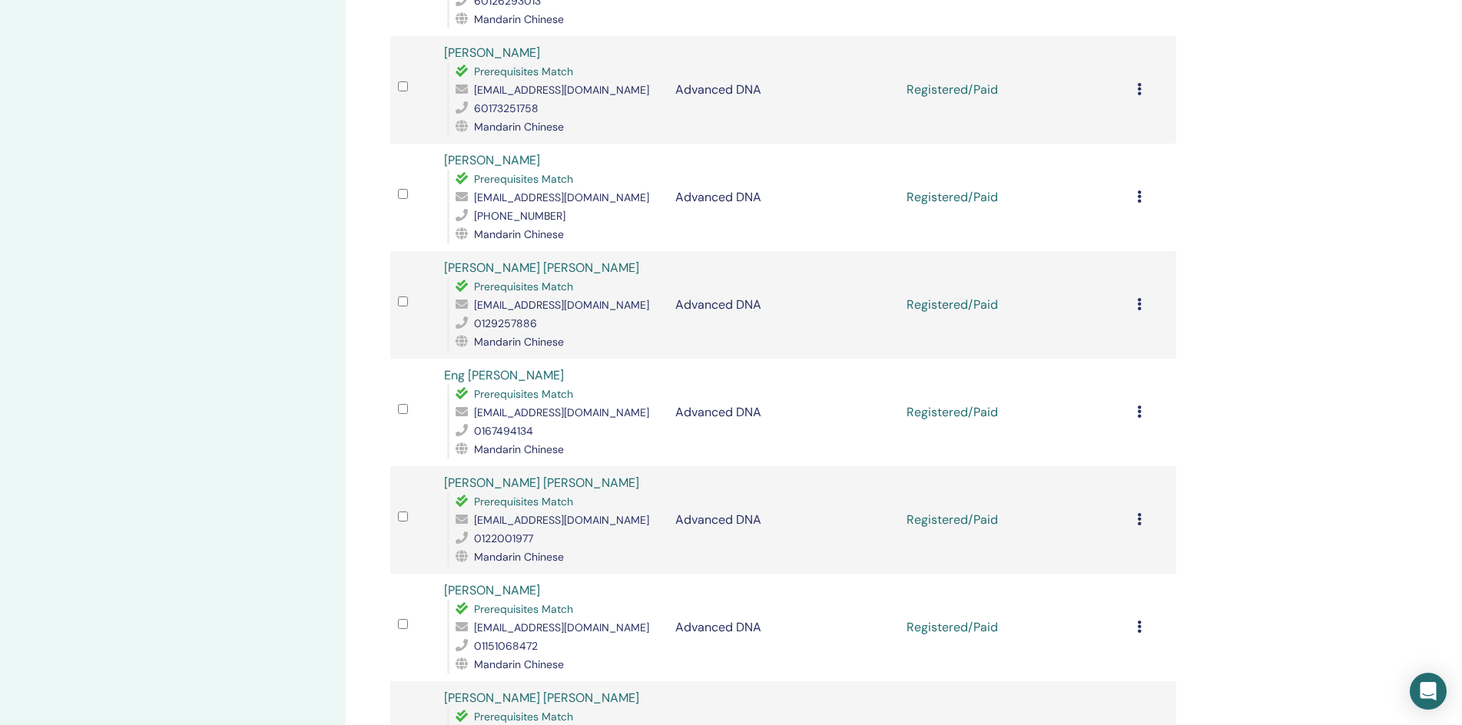
click at [1142, 518] on icon at bounding box center [1139, 519] width 5 height 12
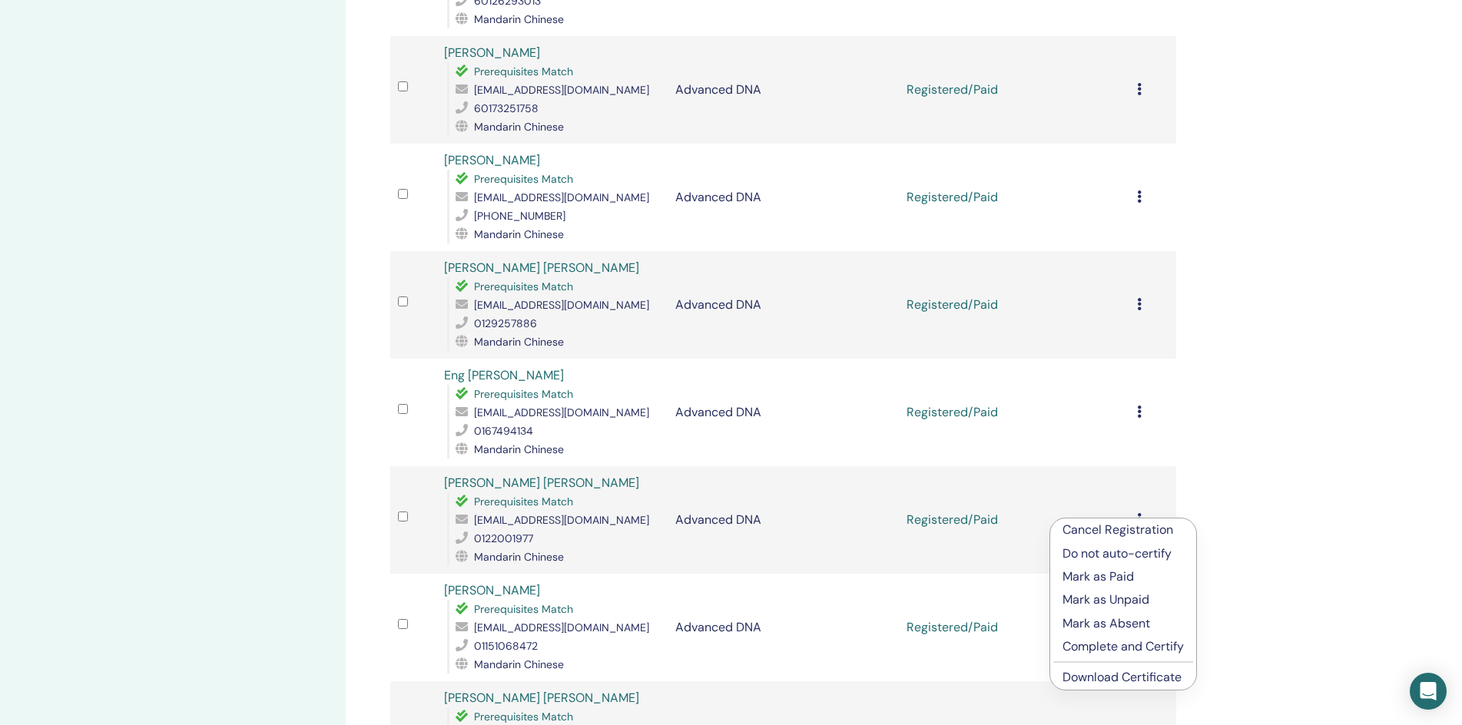
click at [1115, 678] on link "Download Certificate" at bounding box center [1121, 677] width 119 height 16
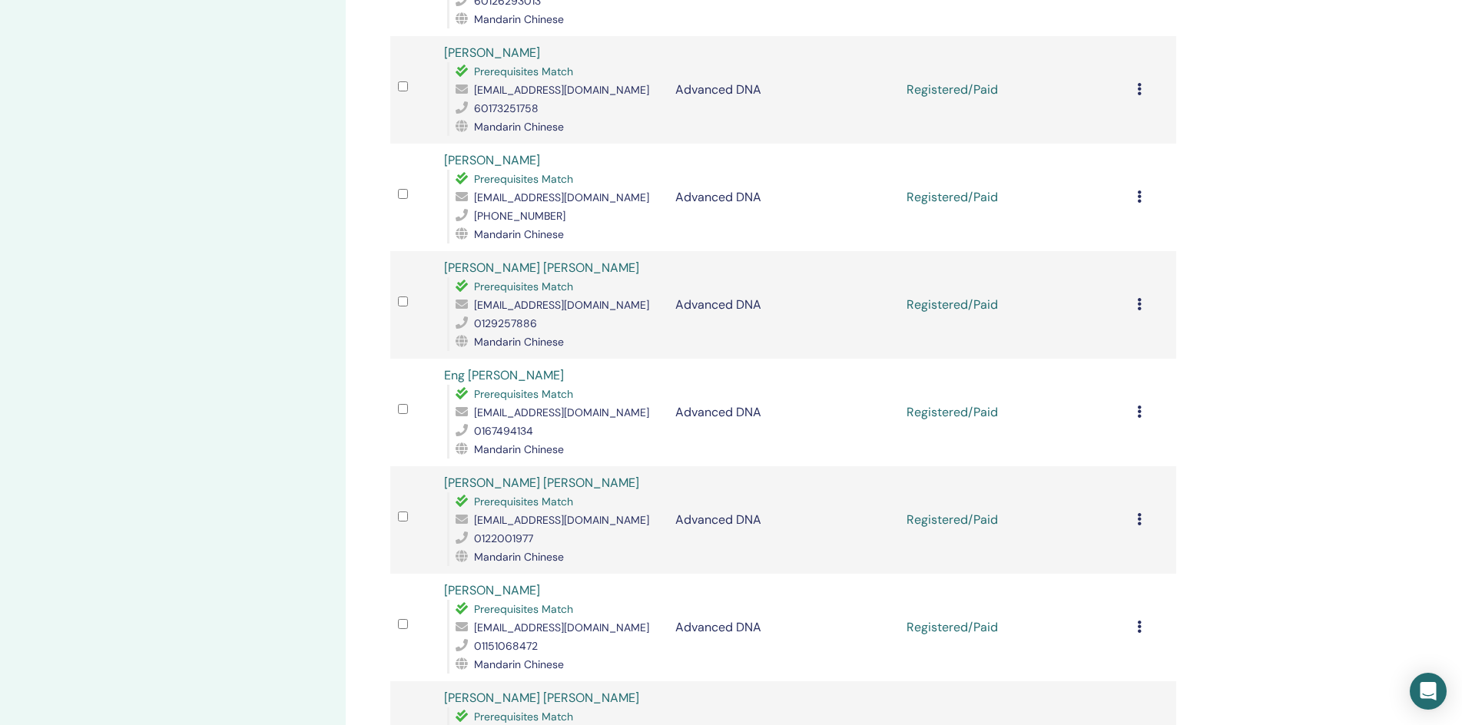
click at [1139, 409] on icon at bounding box center [1139, 412] width 5 height 12
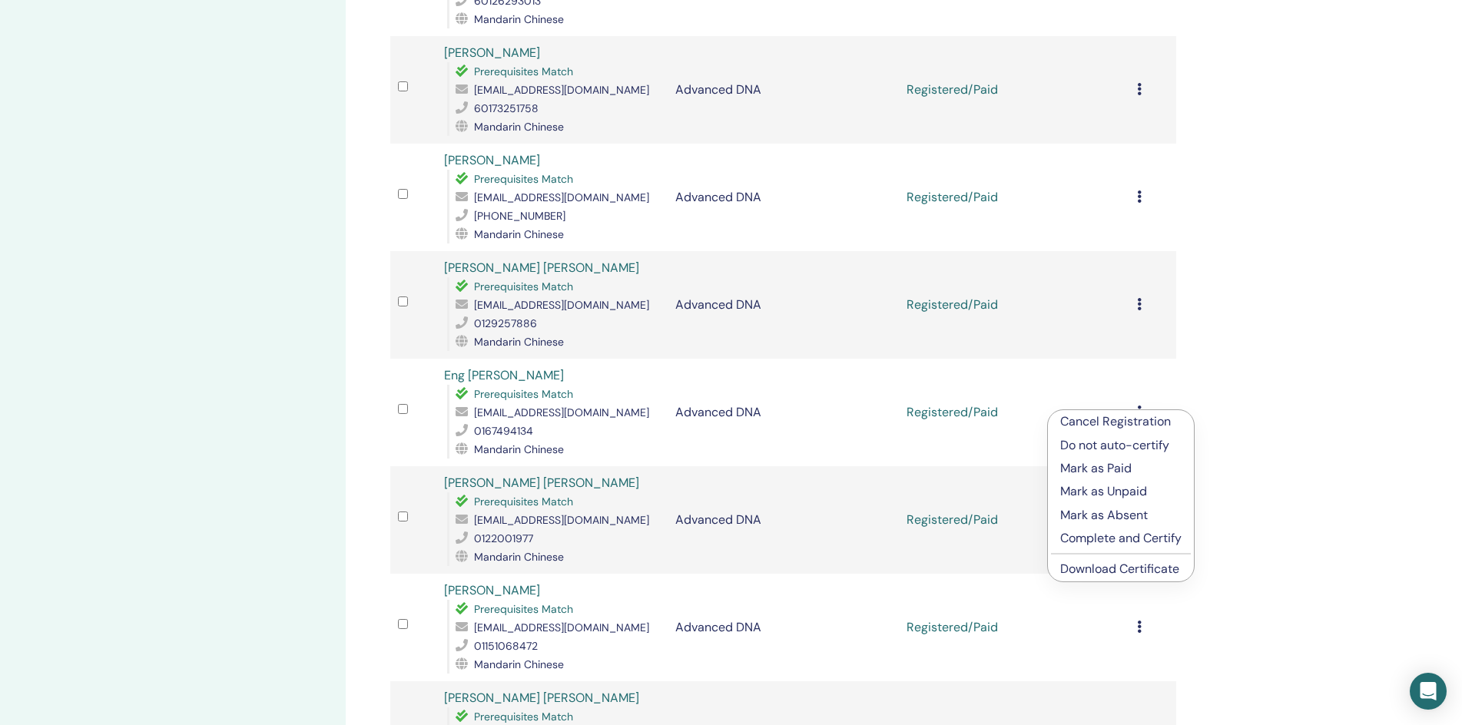
click at [1108, 572] on link "Download Certificate" at bounding box center [1119, 569] width 119 height 16
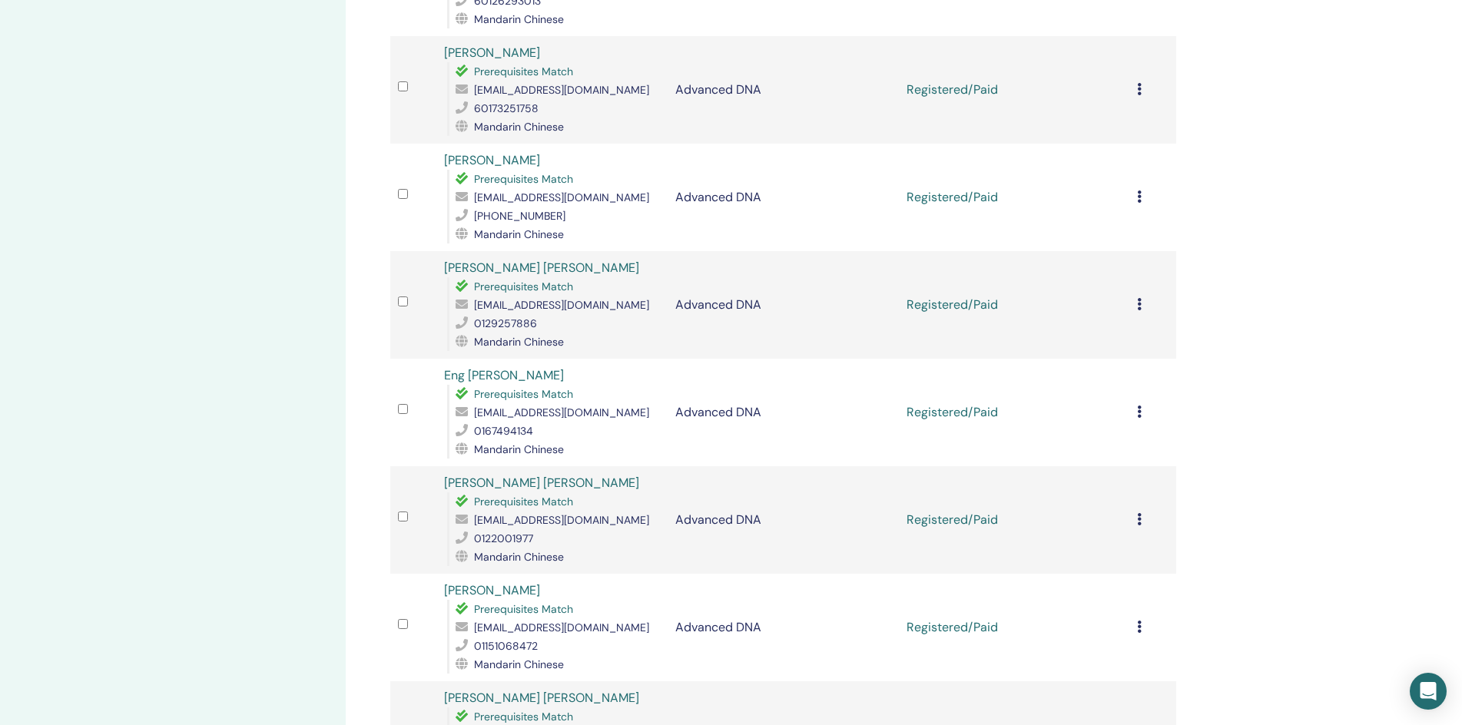
click at [1141, 306] on icon at bounding box center [1139, 304] width 5 height 12
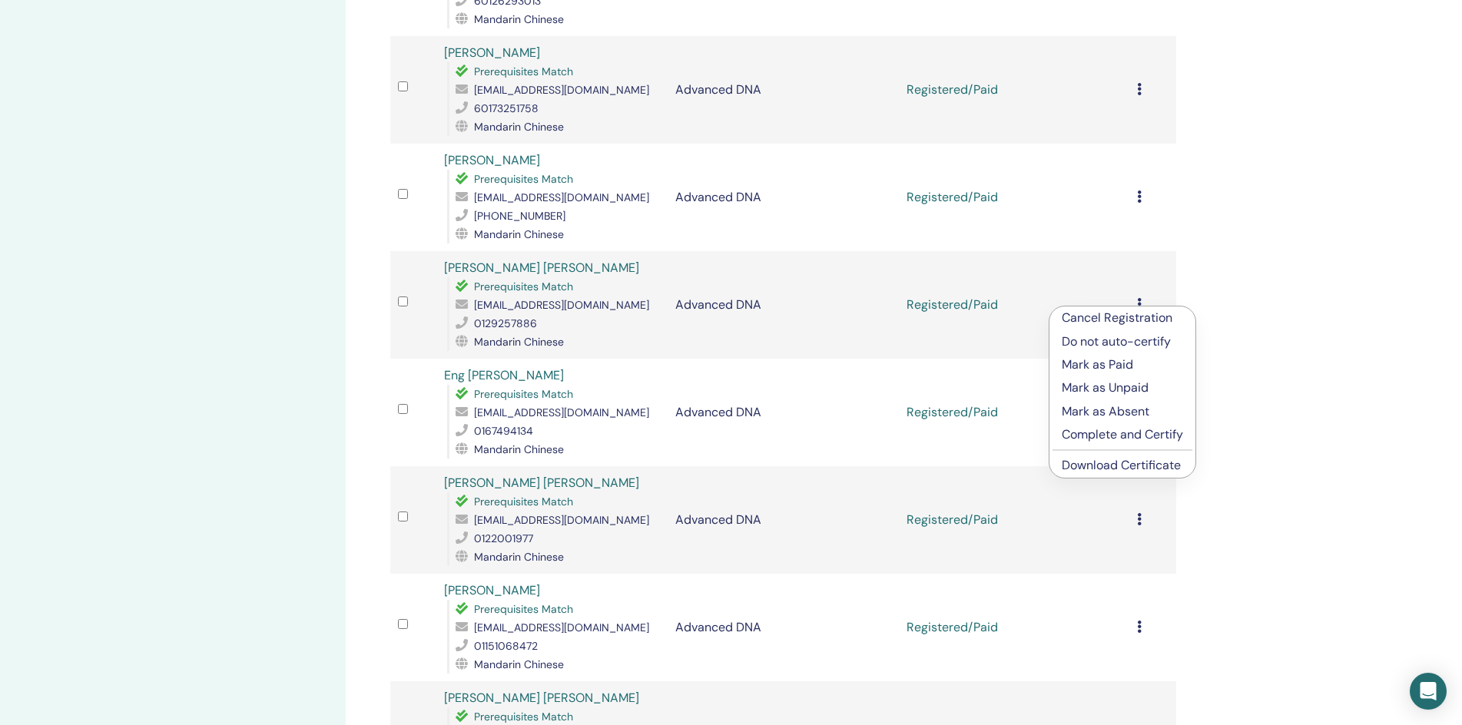
click at [1125, 465] on link "Download Certificate" at bounding box center [1121, 465] width 119 height 16
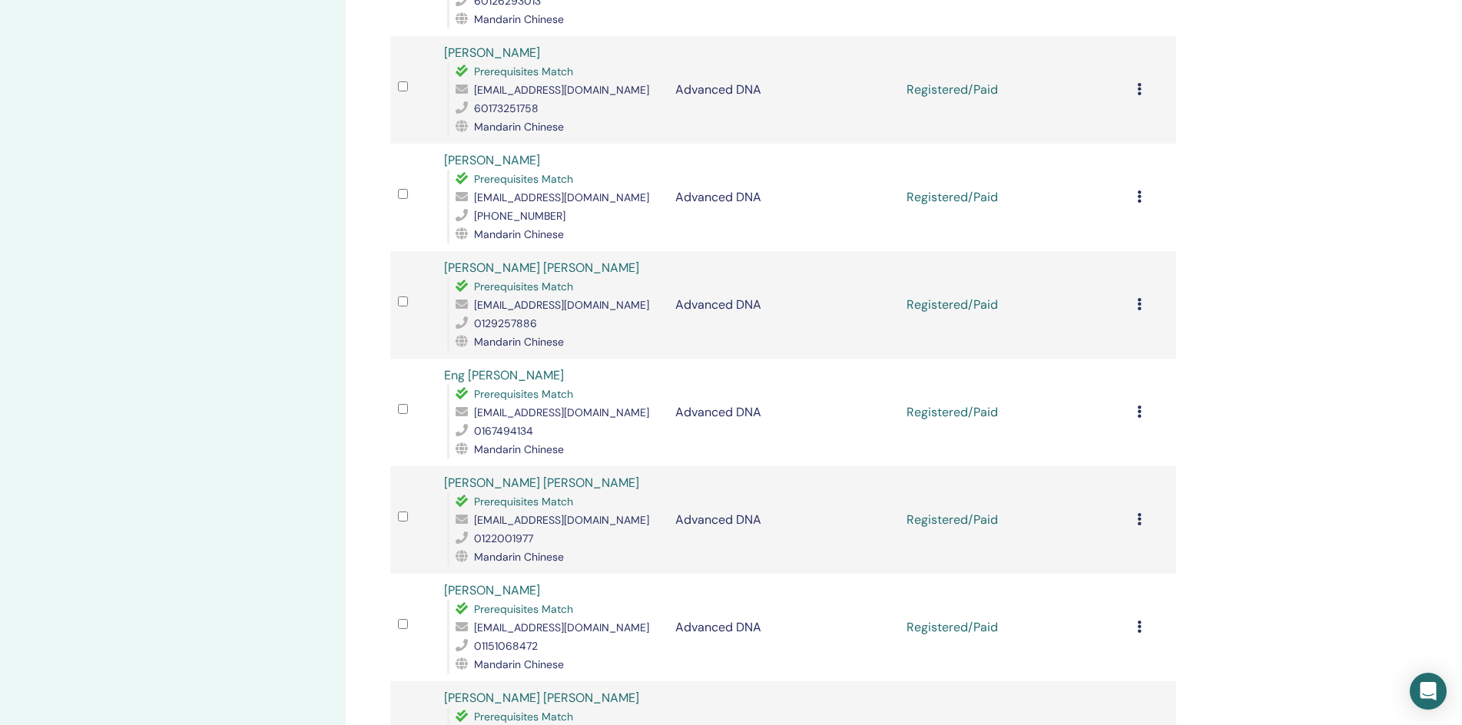
scroll to position [461, 0]
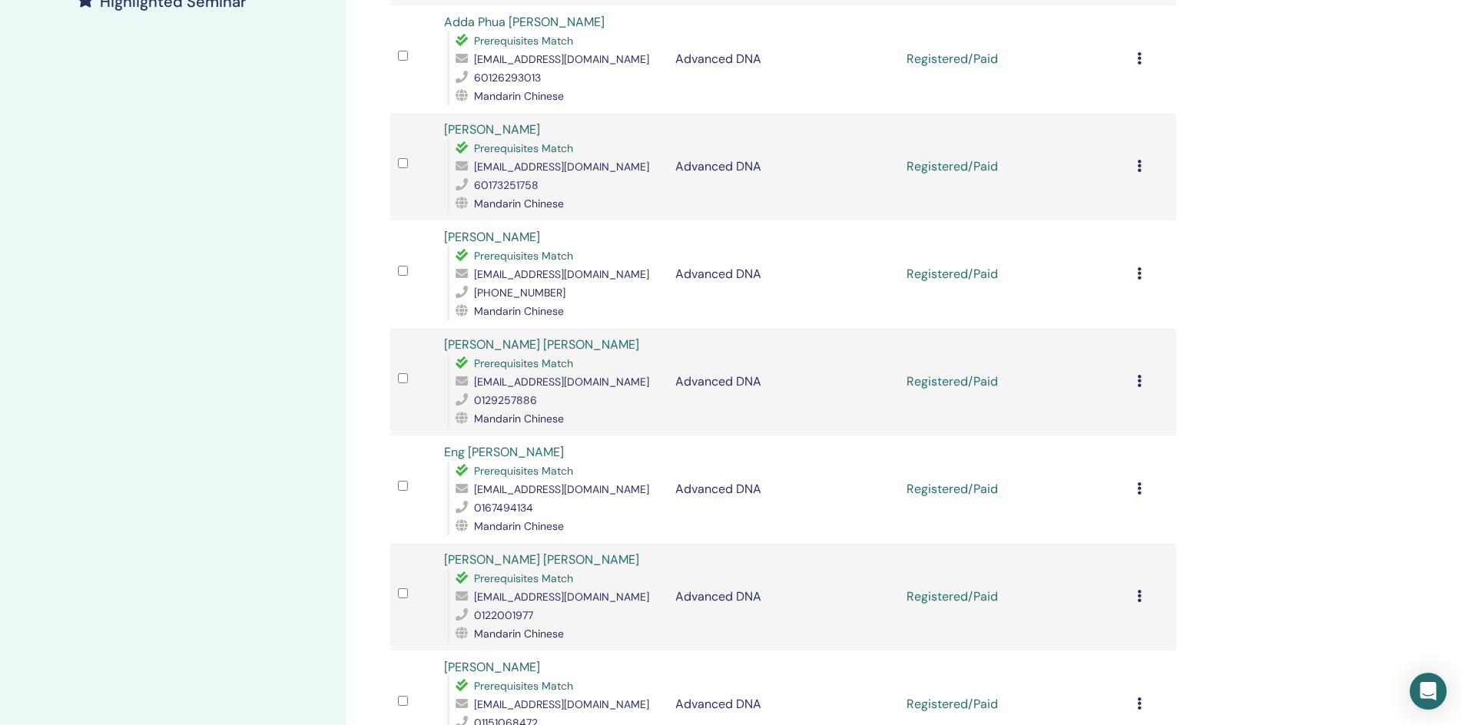
click at [1140, 276] on icon at bounding box center [1139, 273] width 5 height 12
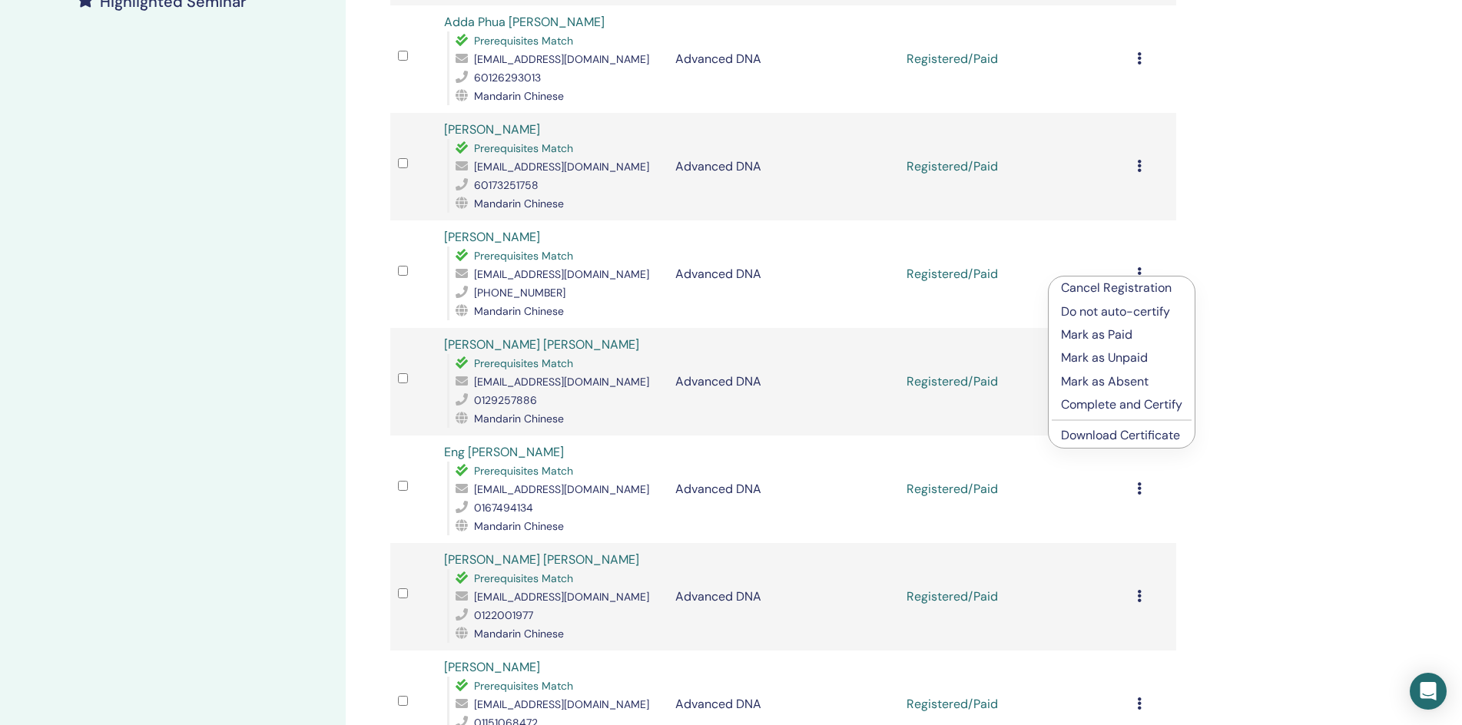
click at [1111, 434] on link "Download Certificate" at bounding box center [1120, 435] width 119 height 16
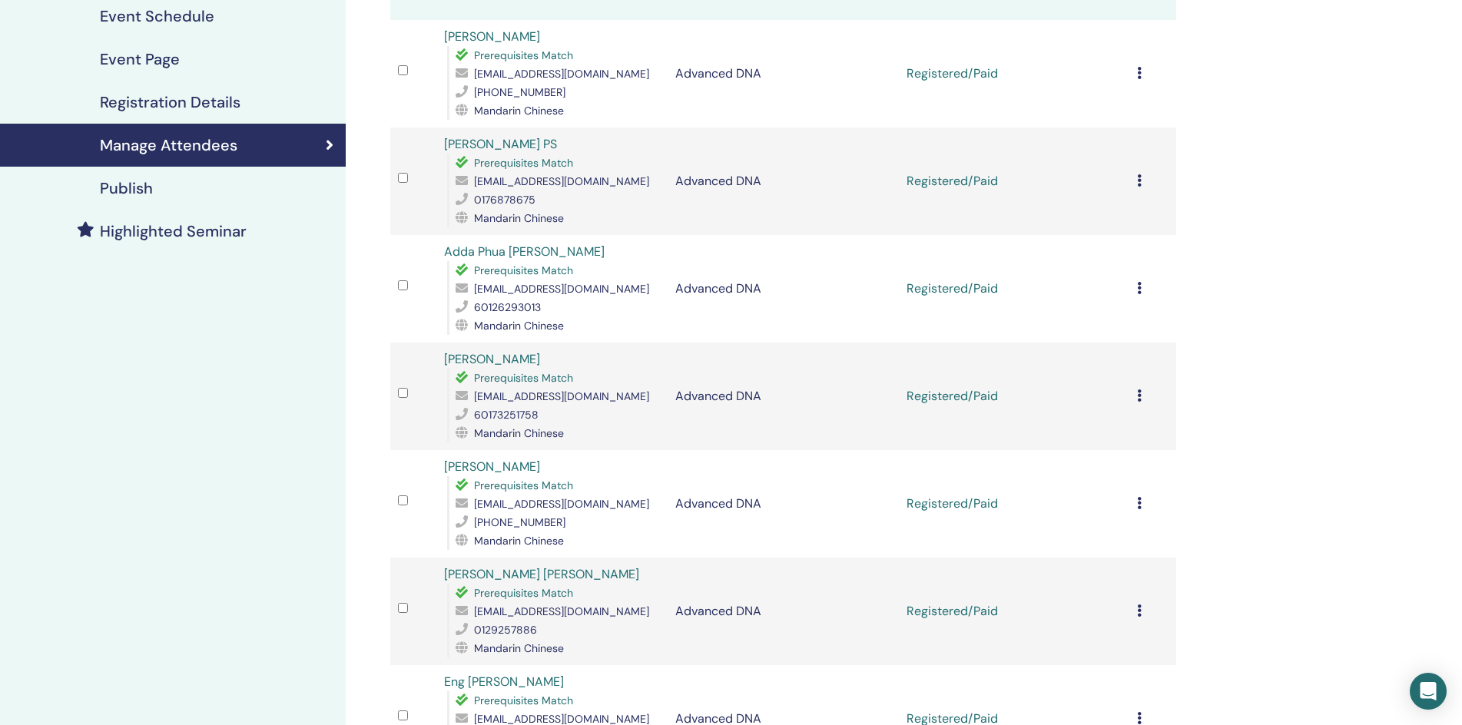
scroll to position [230, 0]
click at [1141, 396] on icon at bounding box center [1139, 396] width 5 height 12
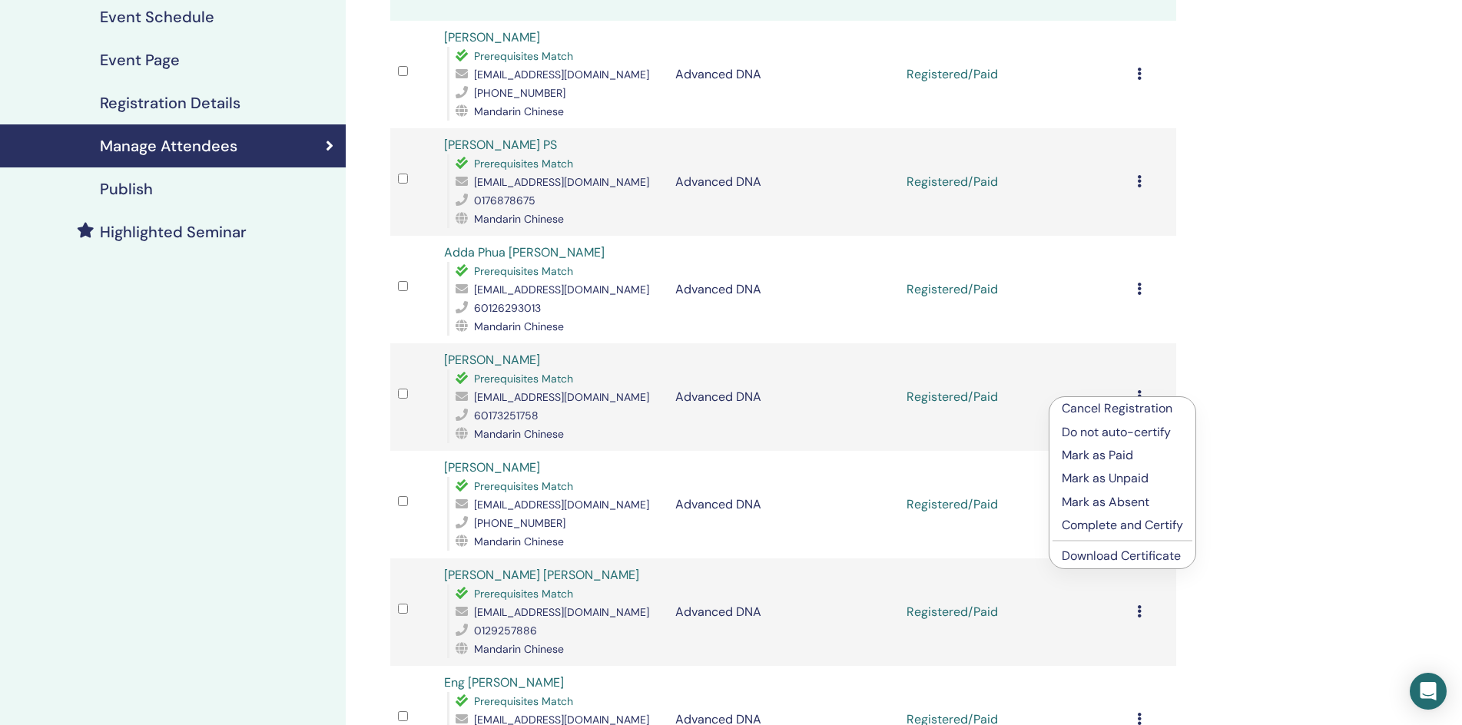
click at [1112, 552] on link "Download Certificate" at bounding box center [1121, 556] width 119 height 16
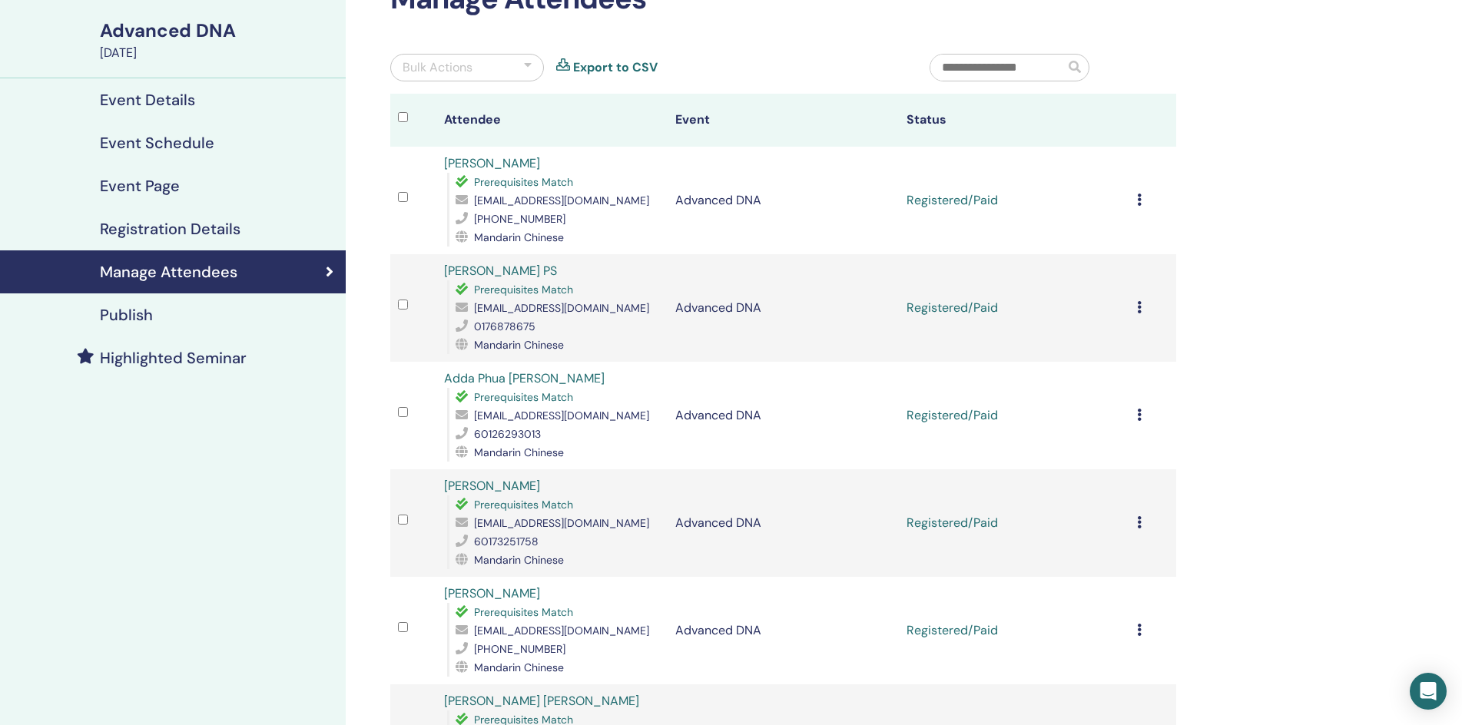
scroll to position [77, 0]
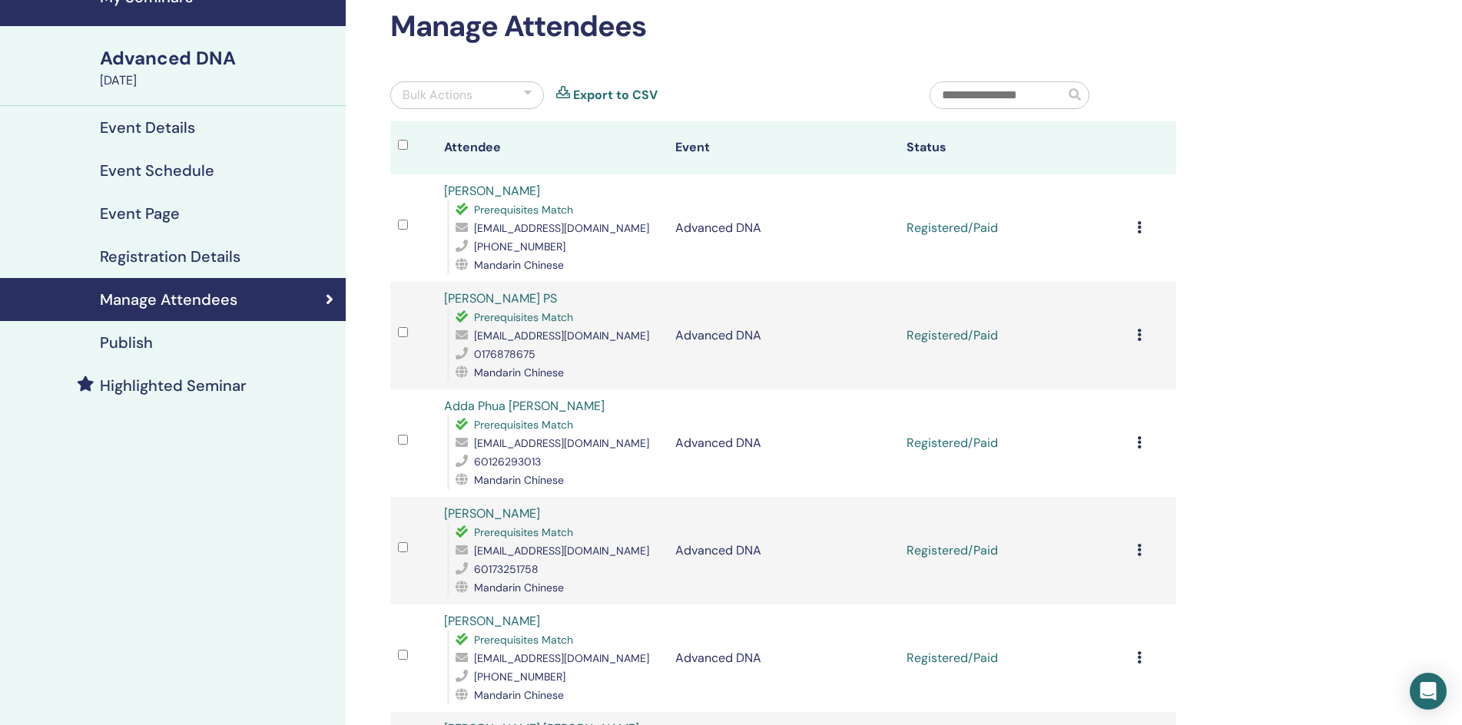
click at [1139, 442] on icon at bounding box center [1139, 442] width 5 height 12
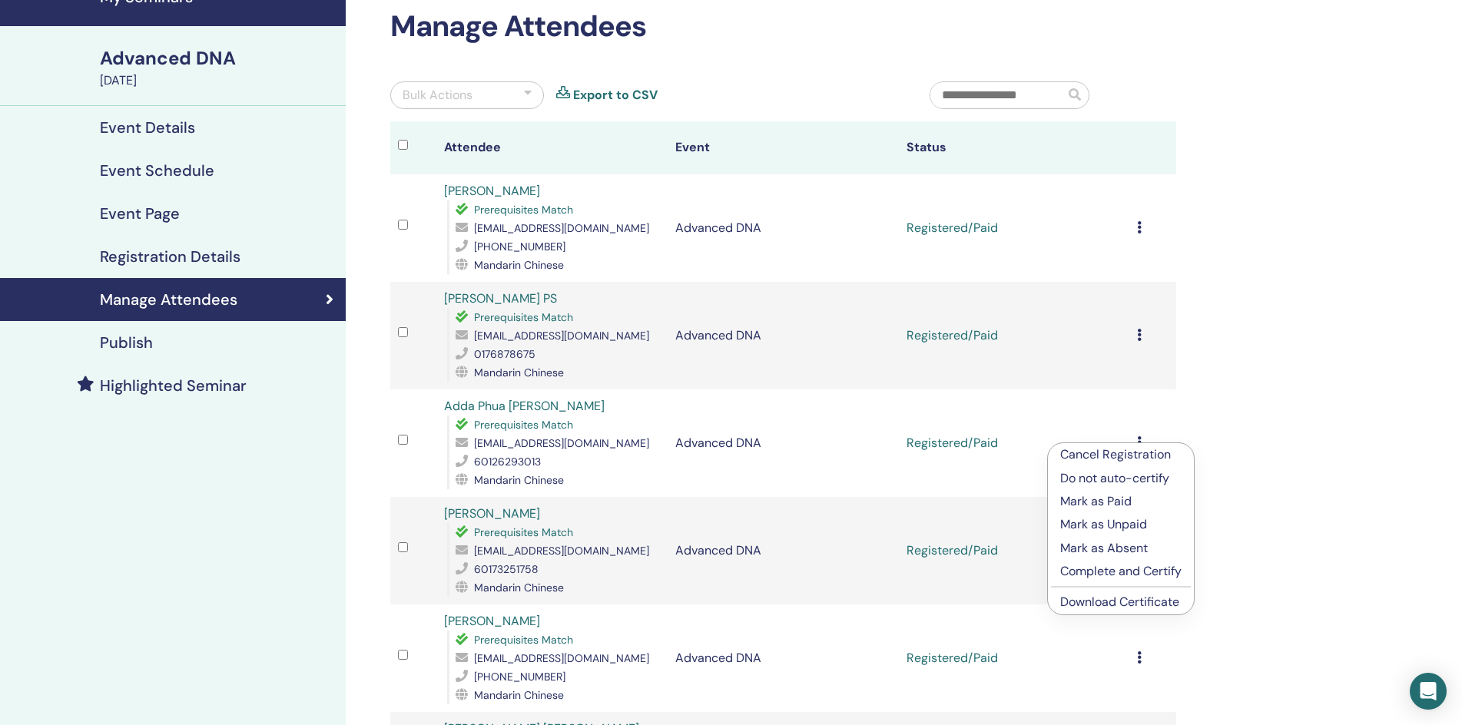
click at [1112, 599] on link "Download Certificate" at bounding box center [1119, 602] width 119 height 16
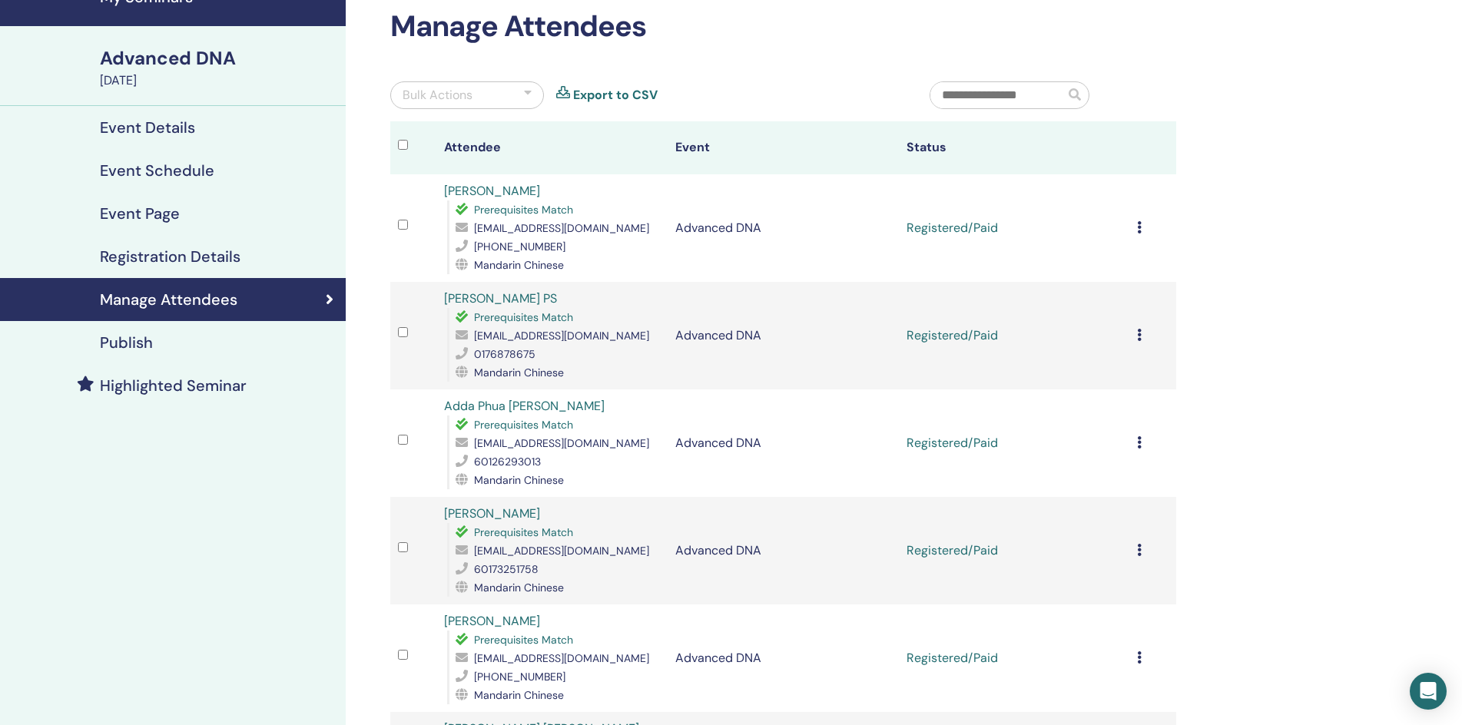
click at [944, 329] on td "Registered/Paid" at bounding box center [1014, 336] width 231 height 108
click at [1140, 227] on icon at bounding box center [1139, 227] width 5 height 12
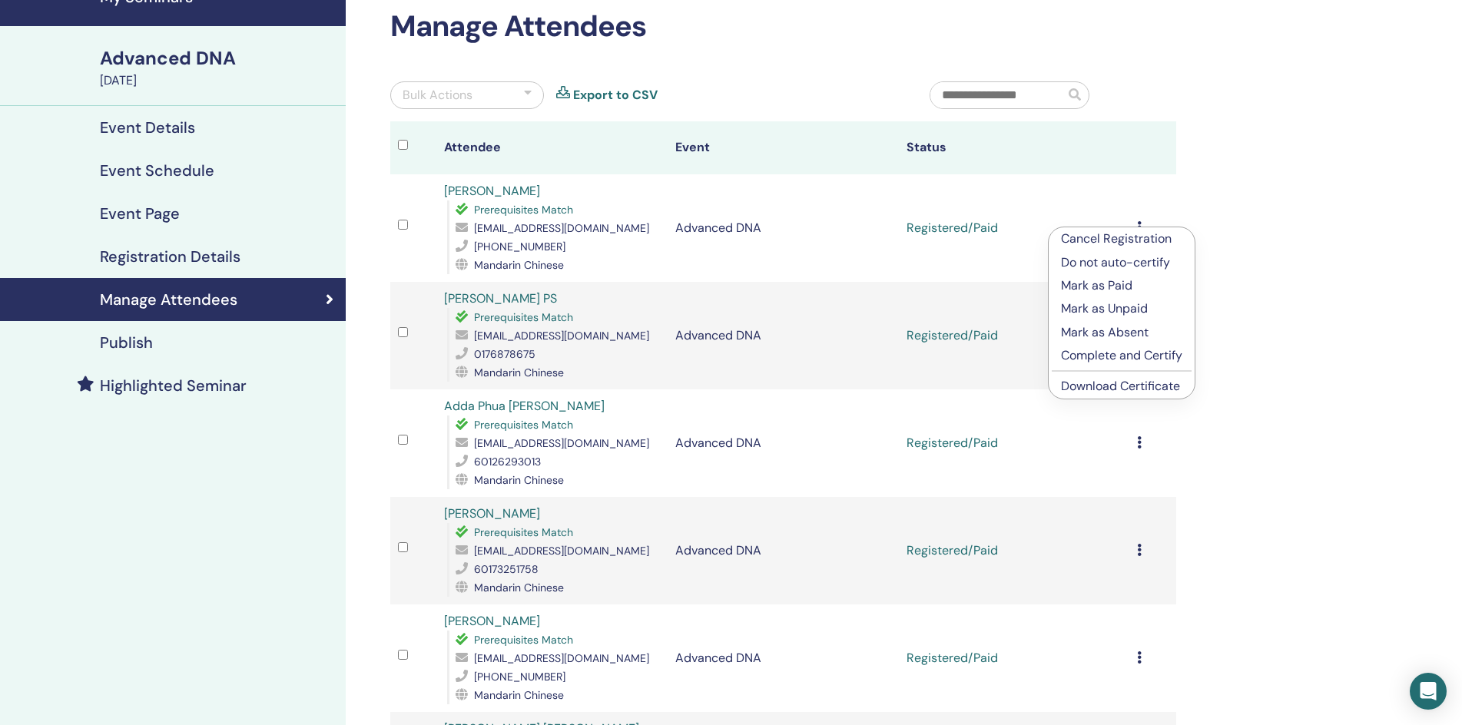
click at [1114, 385] on link "Download Certificate" at bounding box center [1120, 386] width 119 height 16
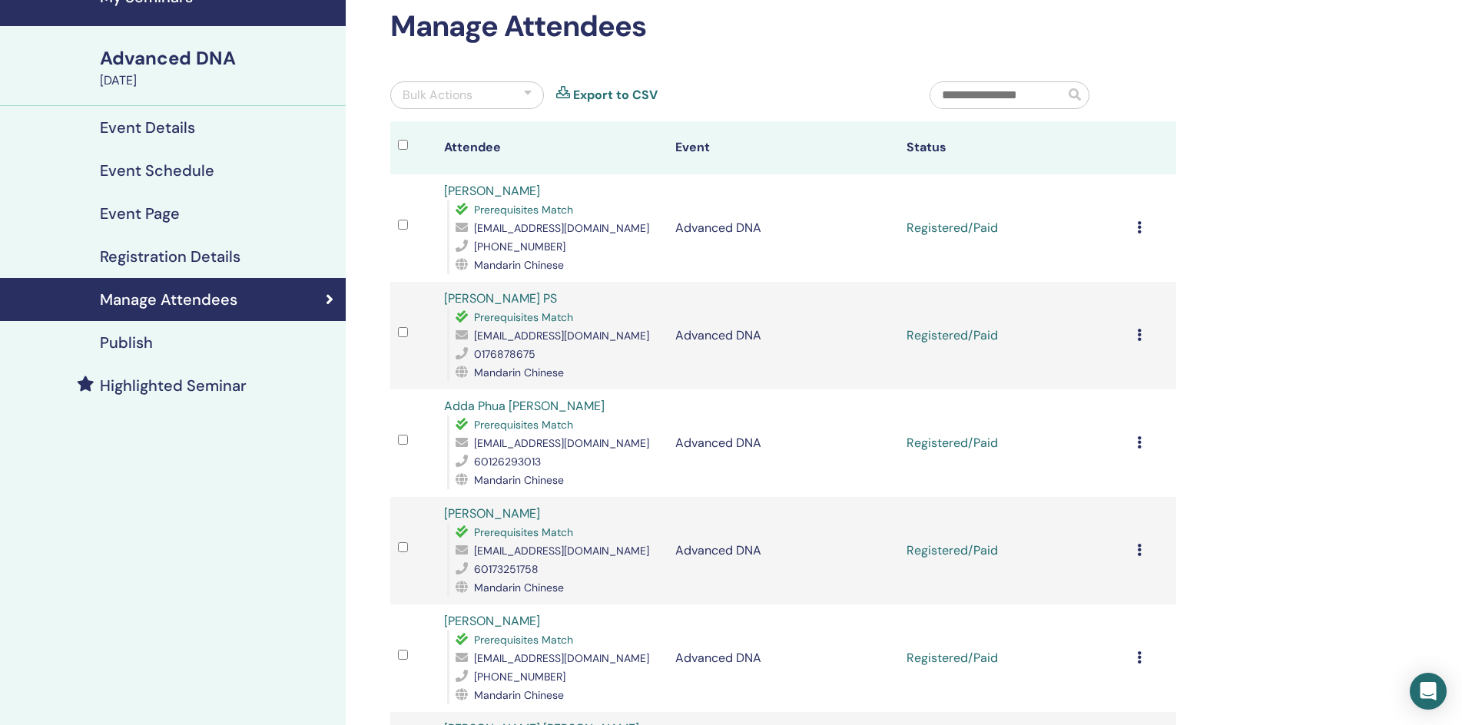
click at [1142, 336] on icon at bounding box center [1139, 335] width 5 height 12
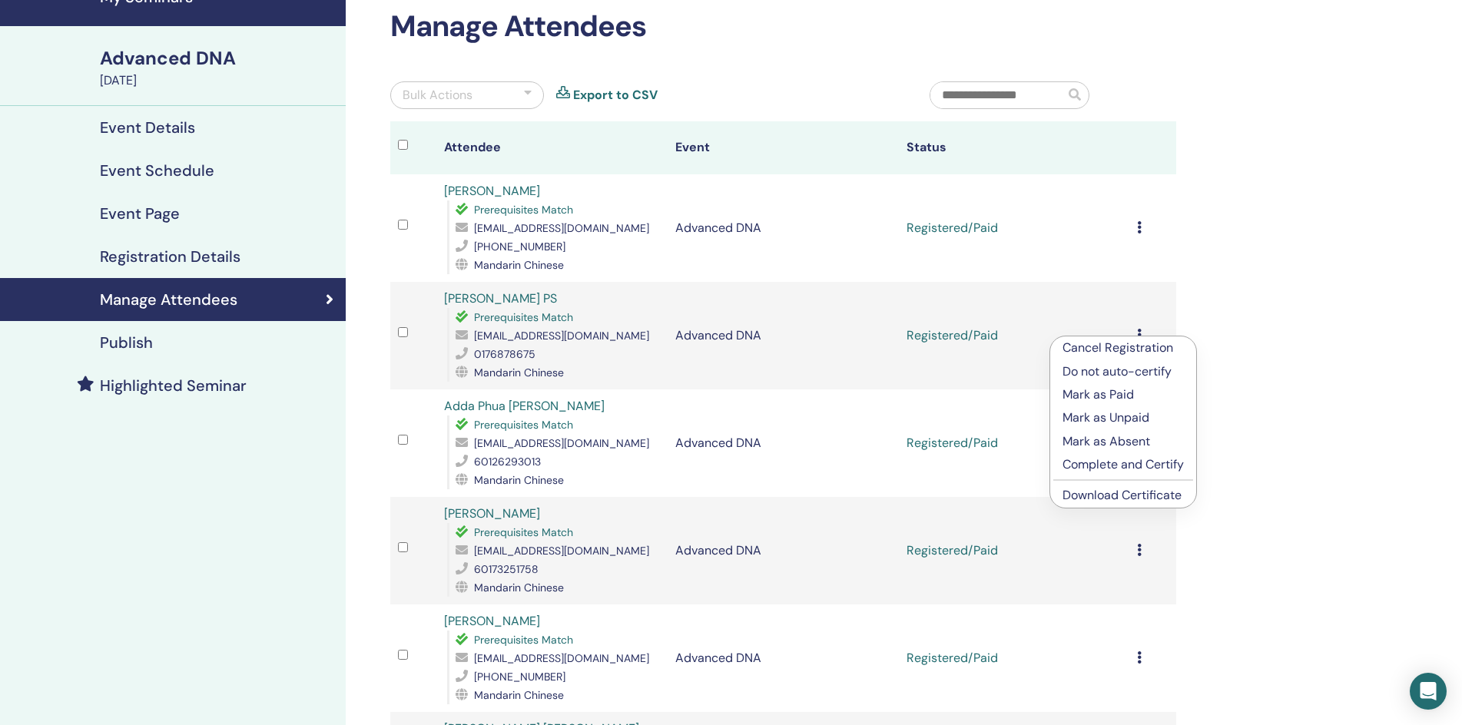
click at [1157, 496] on link "Download Certificate" at bounding box center [1121, 495] width 119 height 16
